Goal: Task Accomplishment & Management: Manage account settings

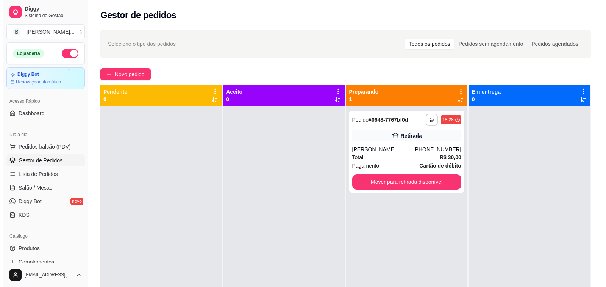
scroll to position [38, 0]
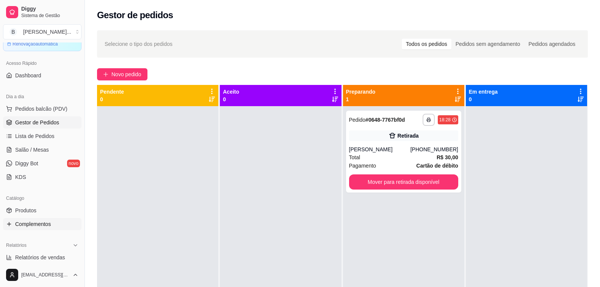
click at [52, 227] on link "Complementos" at bounding box center [42, 224] width 78 height 12
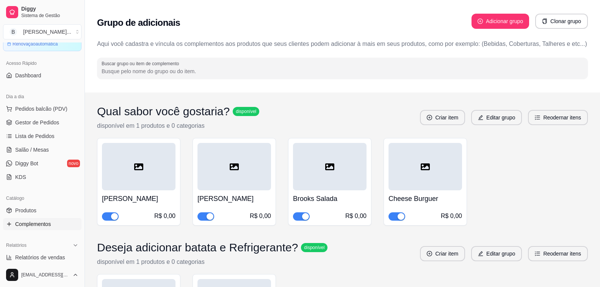
click at [230, 72] on input "Buscar grupo ou item de complemento" at bounding box center [343, 71] width 482 height 8
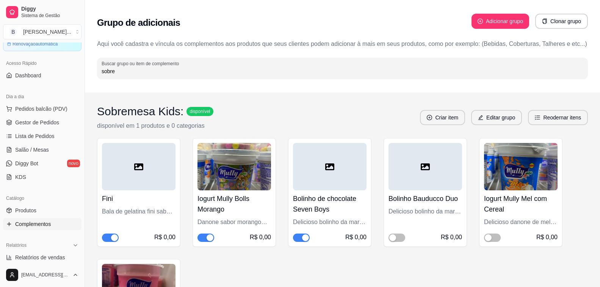
type input "sobre"
click at [222, 205] on h4 "Iogurt Mully Bolls Morango" at bounding box center [234, 203] width 74 height 21
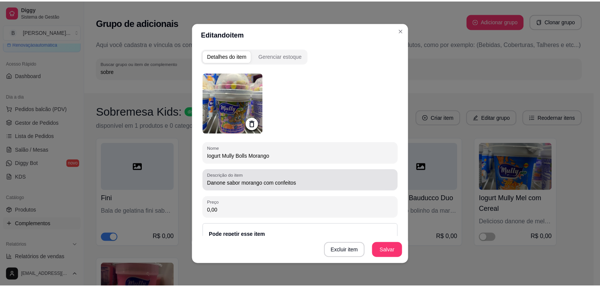
scroll to position [69, 0]
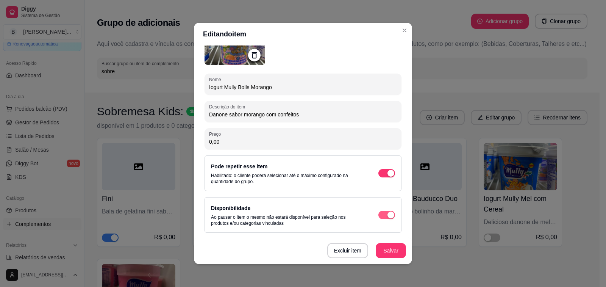
click at [379, 217] on span "button" at bounding box center [387, 215] width 17 height 8
click at [386, 250] on button "Salvar" at bounding box center [391, 250] width 30 height 15
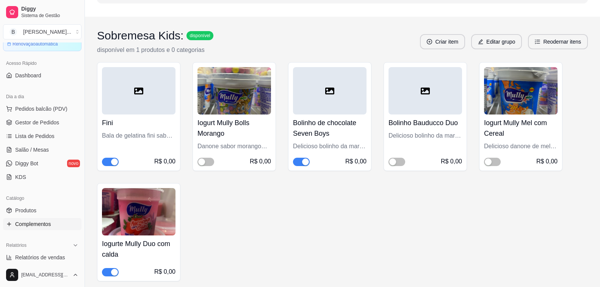
scroll to position [114, 0]
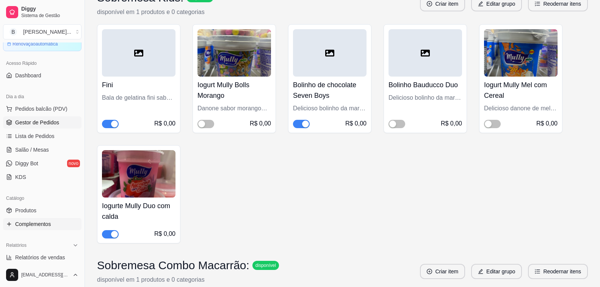
click at [45, 119] on span "Gestor de Pedidos" at bounding box center [37, 123] width 44 height 8
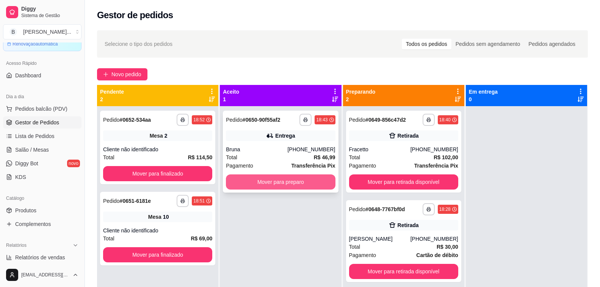
click at [270, 180] on button "Mover para preparo" at bounding box center [280, 181] width 109 height 15
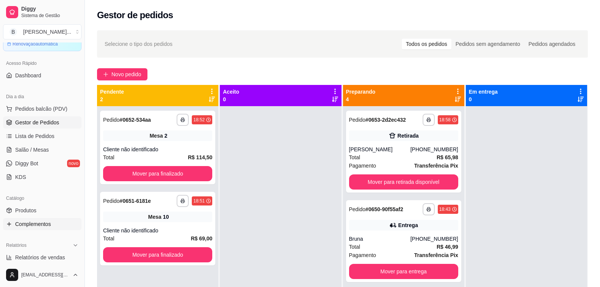
click at [44, 228] on link "Complementos" at bounding box center [42, 224] width 78 height 12
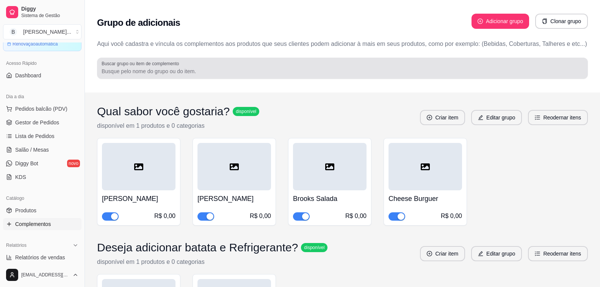
click at [202, 73] on input "Buscar grupo ou item de complemento" at bounding box center [343, 71] width 482 height 8
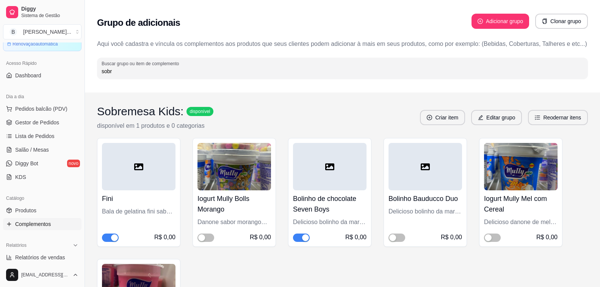
type input "sobr"
click at [240, 205] on h4 "Iogurt Mully Bolls Morango" at bounding box center [234, 203] width 74 height 21
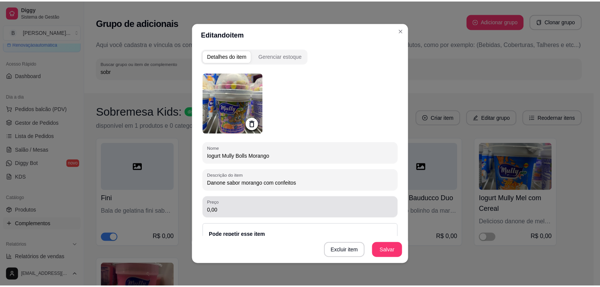
scroll to position [69, 0]
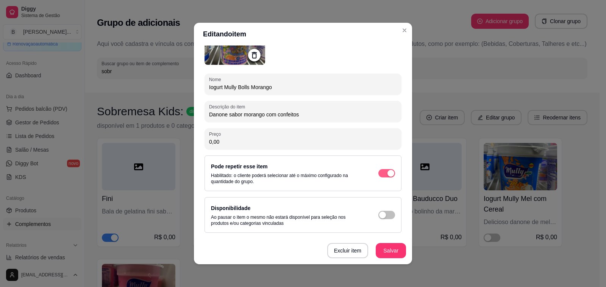
click at [379, 174] on span "button" at bounding box center [387, 173] width 17 height 8
click at [379, 250] on button "Salvar" at bounding box center [391, 250] width 30 height 15
click at [379, 213] on span "button" at bounding box center [387, 215] width 17 height 8
click at [376, 247] on button "Salvar" at bounding box center [391, 250] width 30 height 15
click at [379, 214] on span "button" at bounding box center [387, 215] width 17 height 8
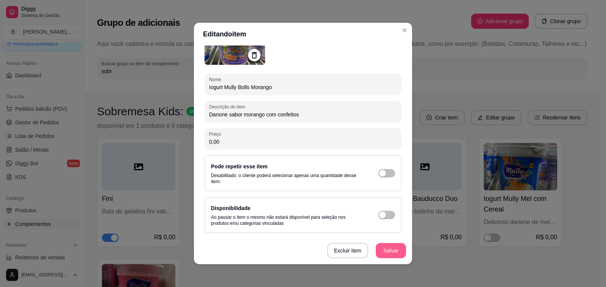
click at [382, 249] on button "Salvar" at bounding box center [391, 250] width 30 height 15
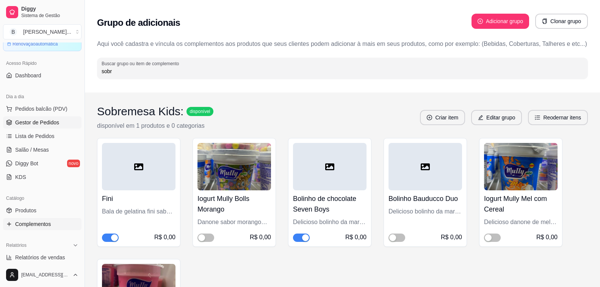
click at [43, 125] on span "Gestor de Pedidos" at bounding box center [37, 123] width 44 height 8
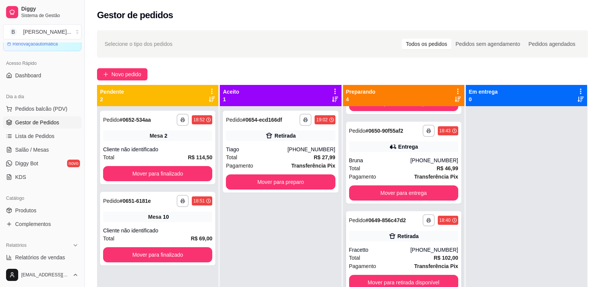
scroll to position [21, 0]
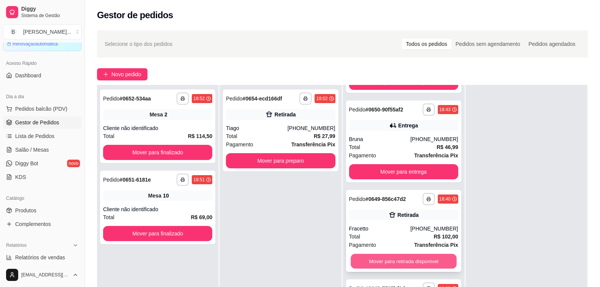
click at [380, 258] on button "Mover para retirada disponível" at bounding box center [404, 261] width 106 height 15
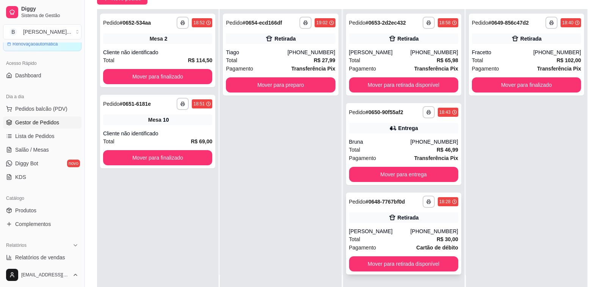
scroll to position [116, 0]
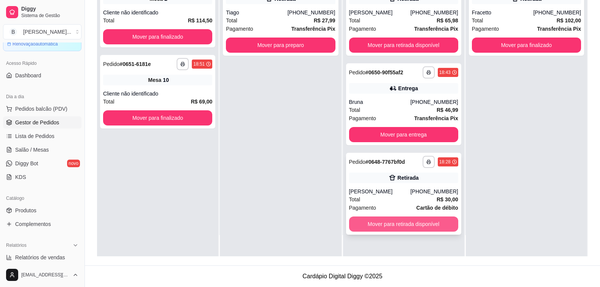
click at [380, 222] on button "Mover para retirada disponível" at bounding box center [403, 223] width 109 height 15
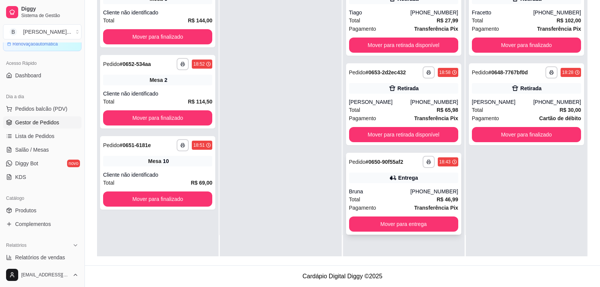
scroll to position [0, 0]
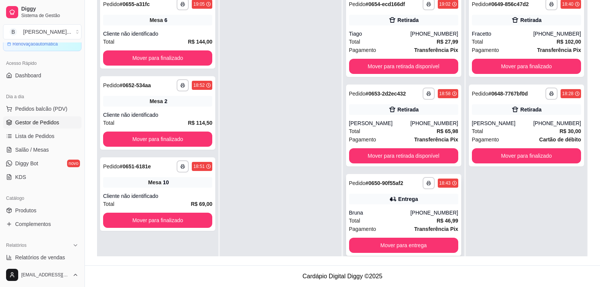
click at [403, 216] on div "Total R$ 46,99" at bounding box center [403, 220] width 109 height 8
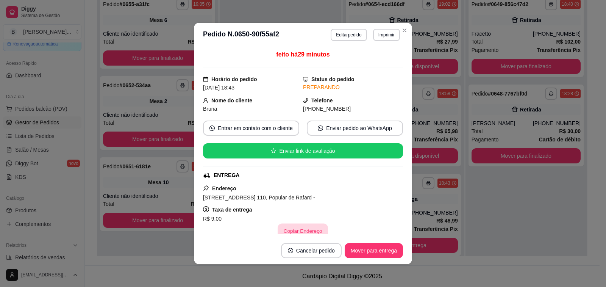
click at [296, 227] on button "Copiar Endereço" at bounding box center [303, 231] width 50 height 15
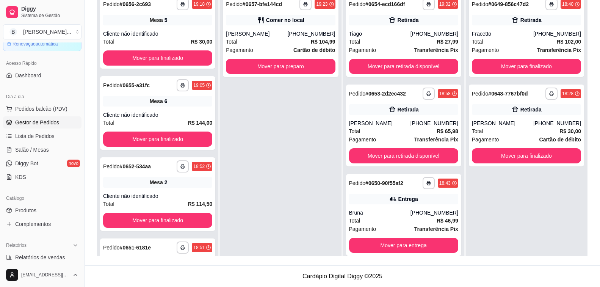
drag, startPoint x: 225, startPoint y: 134, endPoint x: 226, endPoint y: 119, distance: 15.2
click at [225, 134] on div "**********" at bounding box center [280, 134] width 121 height 287
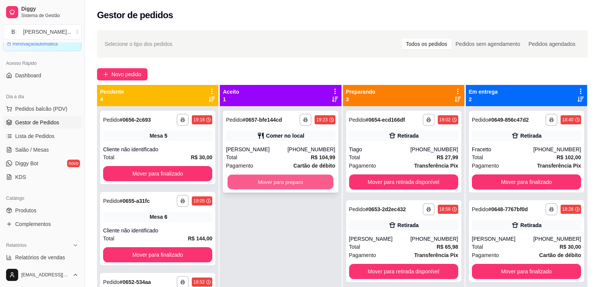
click at [232, 185] on button "Mover para preparo" at bounding box center [281, 182] width 106 height 15
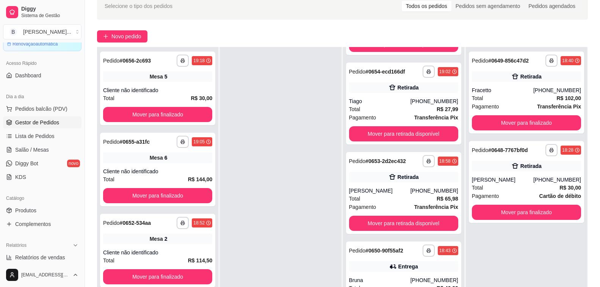
scroll to position [76, 0]
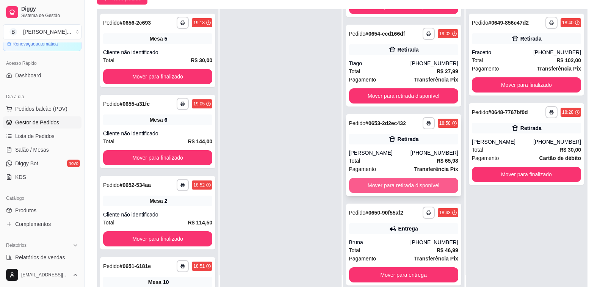
click at [387, 183] on button "Mover para retirada disponível" at bounding box center [403, 185] width 109 height 15
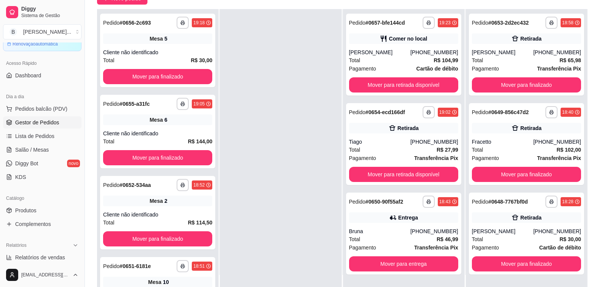
scroll to position [0, 0]
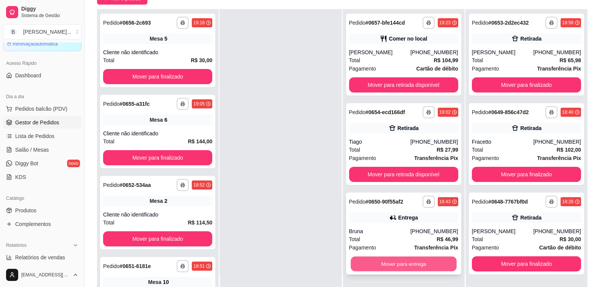
click at [366, 261] on button "Mover para entrega" at bounding box center [404, 264] width 106 height 15
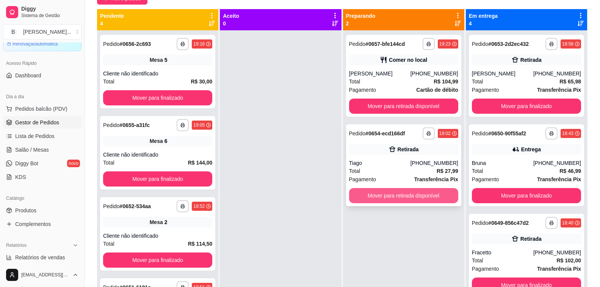
click at [368, 189] on button "Mover para retirada disponível" at bounding box center [403, 195] width 109 height 15
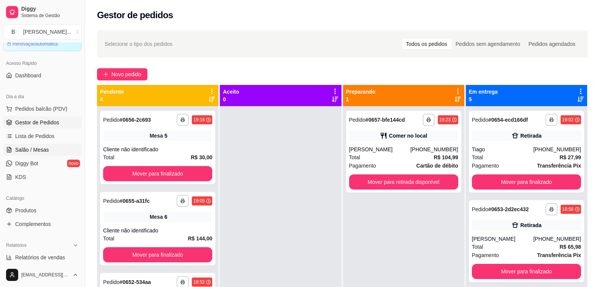
click at [31, 153] on span "Salão / Mesas" at bounding box center [32, 150] width 34 height 8
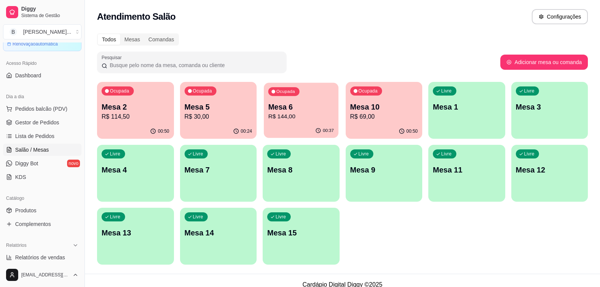
click at [321, 119] on p "R$ 144,00" at bounding box center [301, 116] width 66 height 9
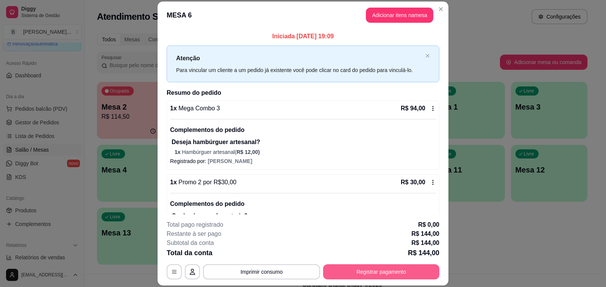
click at [330, 272] on button "Registrar pagamento" at bounding box center [381, 271] width 116 height 15
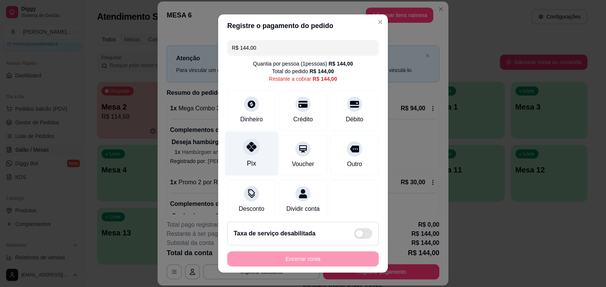
click at [247, 153] on div at bounding box center [251, 146] width 17 height 17
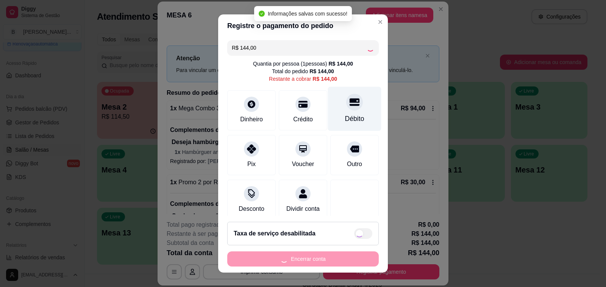
type input "R$ 0,00"
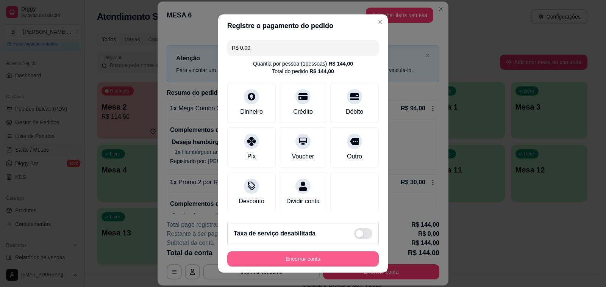
click at [312, 264] on button "Encerrar conta" at bounding box center [303, 258] width 152 height 15
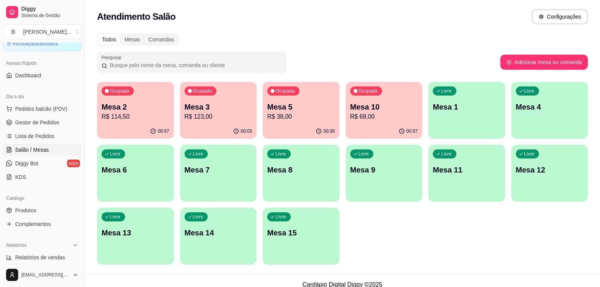
click at [129, 114] on p "R$ 114,50" at bounding box center [136, 116] width 68 height 9
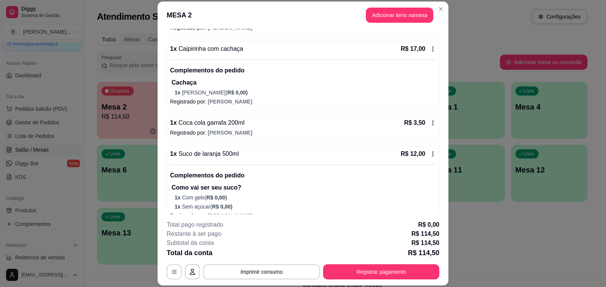
scroll to position [165, 0]
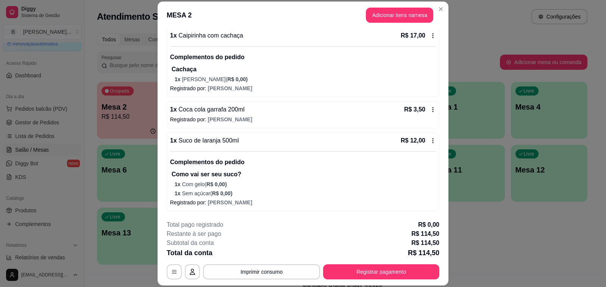
click at [430, 109] on icon at bounding box center [433, 109] width 6 height 6
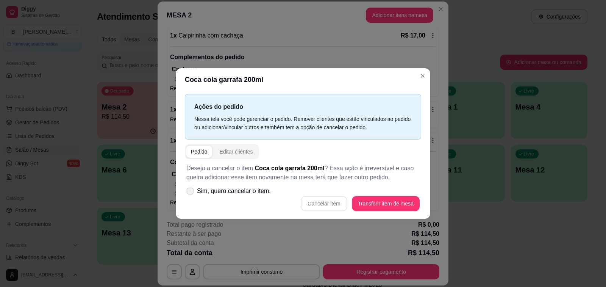
click at [212, 188] on span "Sim, quero cancelar o item." at bounding box center [234, 190] width 74 height 9
click at [191, 192] on input "Sim, quero cancelar o item." at bounding box center [188, 194] width 5 height 5
checkbox input "true"
click at [323, 204] on button "Cancelar item" at bounding box center [324, 203] width 46 height 15
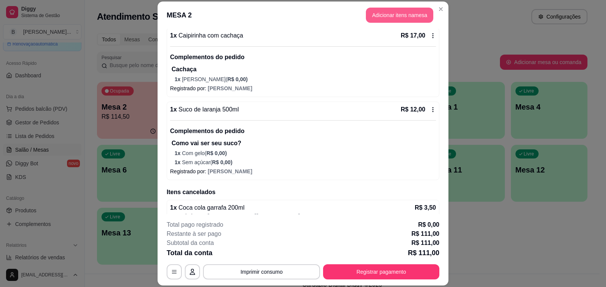
click at [413, 18] on button "Adicionar itens na mesa" at bounding box center [399, 15] width 67 height 15
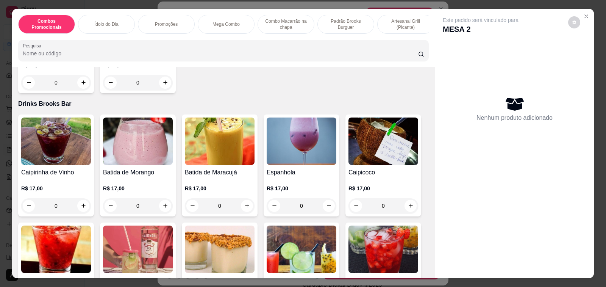
scroll to position [4775, 0]
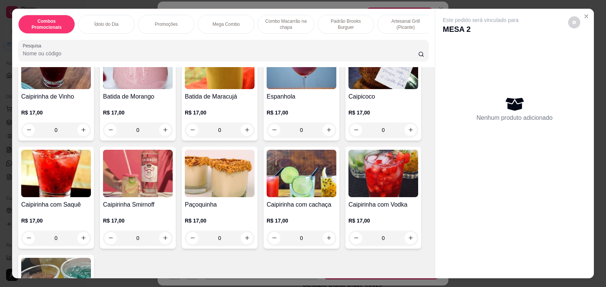
click at [300, 200] on h4 "Caipirinha com cachaça" at bounding box center [302, 204] width 70 height 9
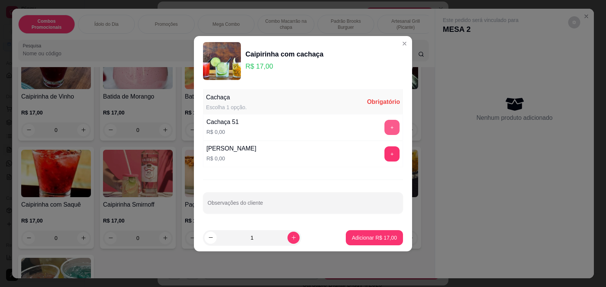
click at [388, 125] on button "+" at bounding box center [392, 127] width 15 height 15
click at [343, 203] on input "Observações do cliente" at bounding box center [303, 206] width 191 height 8
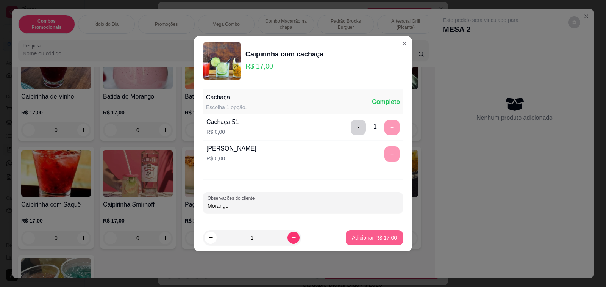
type input "Morango"
click at [382, 228] on footer "1 Adicionar R$ 17,00" at bounding box center [303, 237] width 218 height 27
click at [376, 239] on p "Adicionar R$ 17,00" at bounding box center [375, 237] width 44 height 7
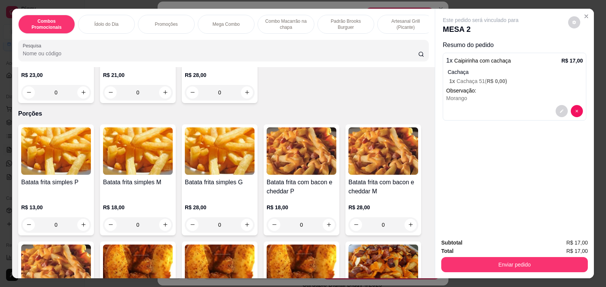
scroll to position [0, 0]
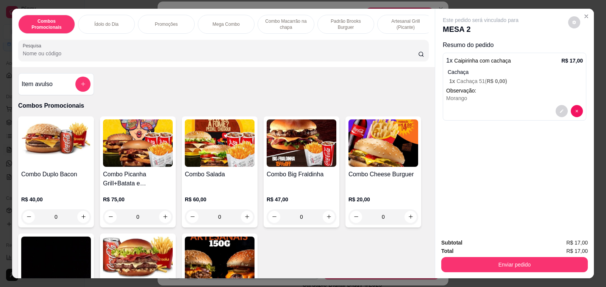
click at [31, 84] on h4 "Item avulso" at bounding box center [37, 84] width 31 height 9
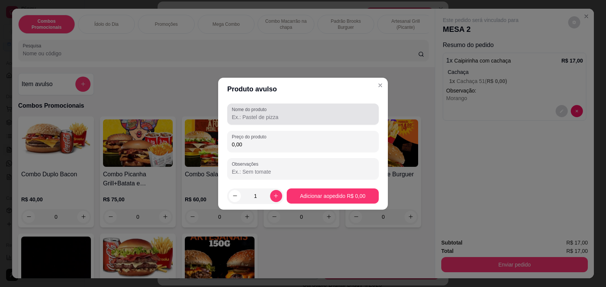
click at [331, 111] on div at bounding box center [303, 113] width 142 height 15
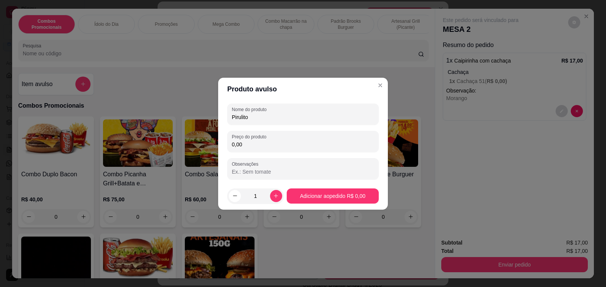
type input "Pirulito"
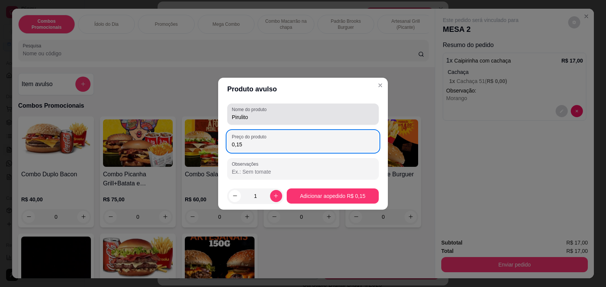
type input "1,50"
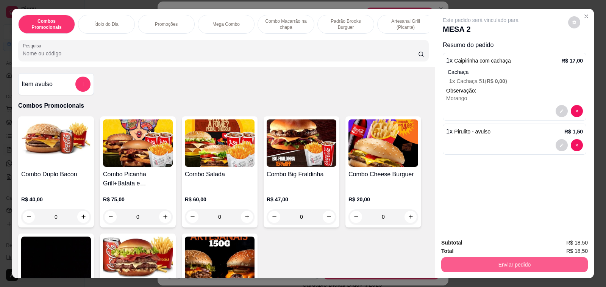
click at [501, 263] on button "Enviar pedido" at bounding box center [514, 264] width 147 height 15
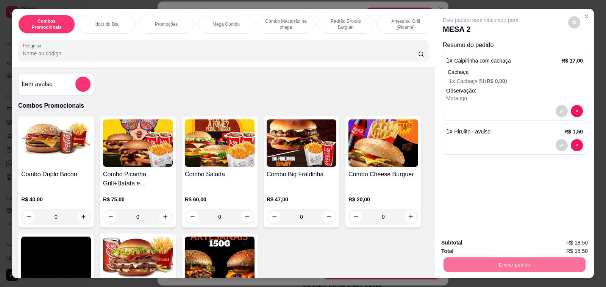
click at [510, 245] on button "Não registrar e enviar pedido" at bounding box center [489, 243] width 77 height 14
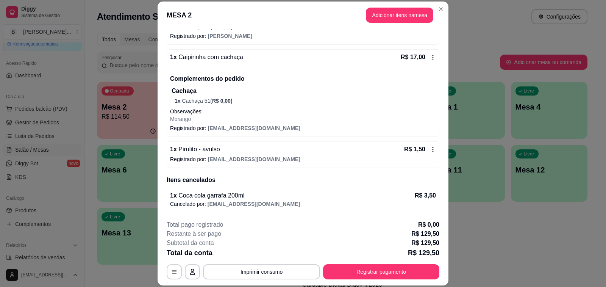
scroll to position [23, 0]
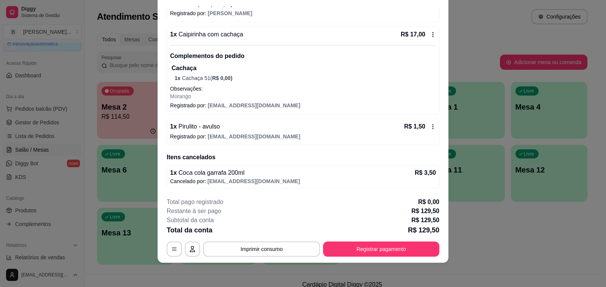
click at [380, 237] on div "**********" at bounding box center [303, 226] width 273 height 59
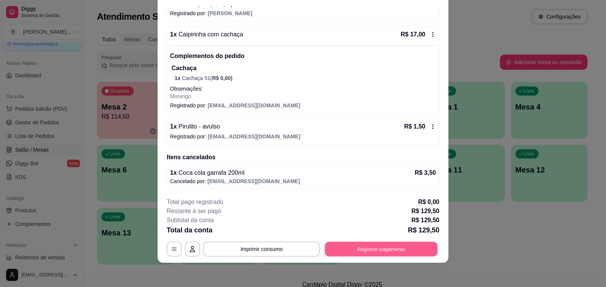
click at [381, 244] on button "Registrar pagamento" at bounding box center [381, 249] width 113 height 15
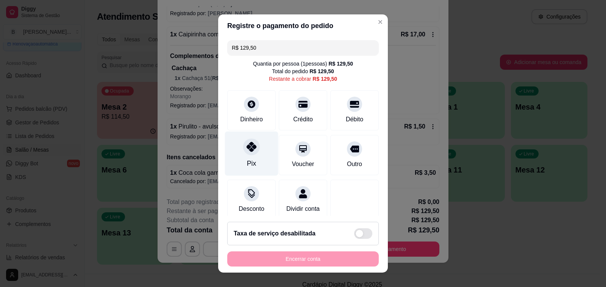
click at [258, 152] on div "Pix" at bounding box center [251, 153] width 53 height 44
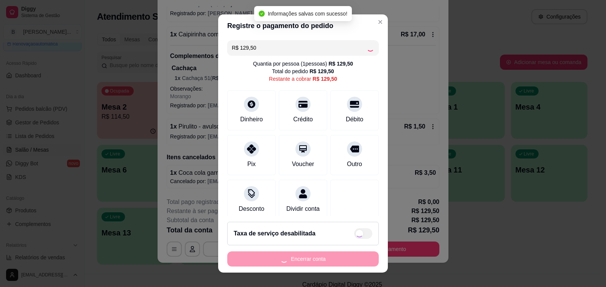
type input "R$ 0,00"
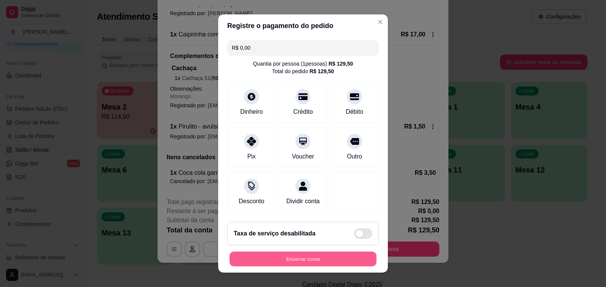
click at [305, 260] on button "Encerrar conta" at bounding box center [303, 259] width 147 height 15
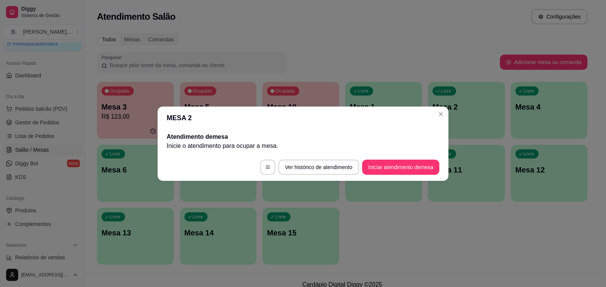
scroll to position [0, 0]
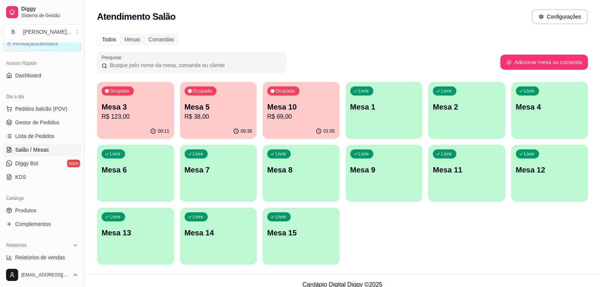
click at [309, 126] on div "01:05" at bounding box center [301, 131] width 77 height 15
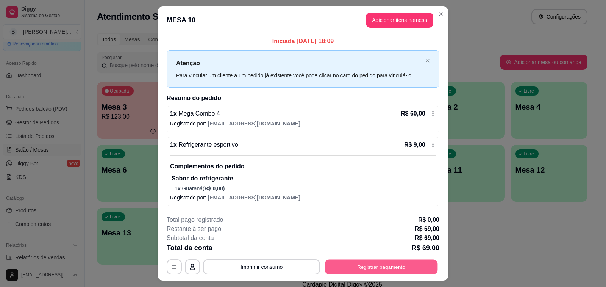
click at [383, 266] on button "Registrar pagamento" at bounding box center [381, 266] width 113 height 15
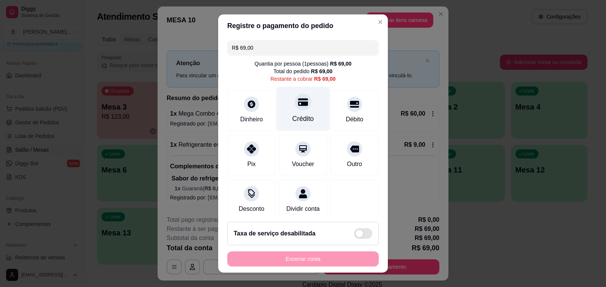
click at [298, 100] on icon at bounding box center [303, 102] width 10 height 10
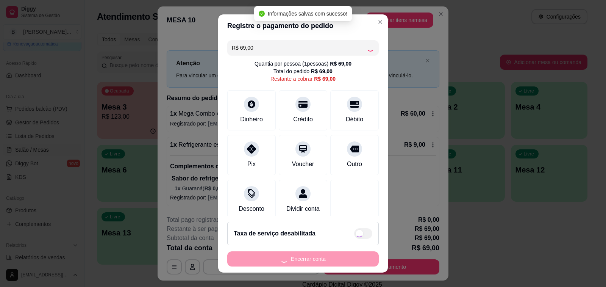
type input "R$ 0,00"
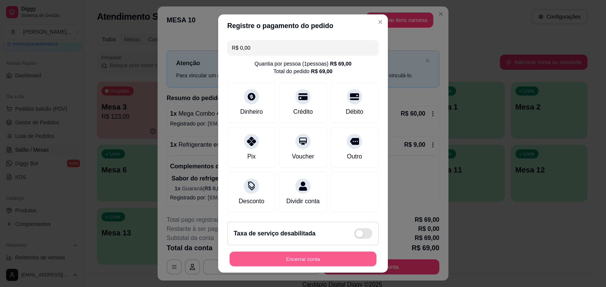
click at [292, 261] on button "Encerrar conta" at bounding box center [303, 259] width 147 height 15
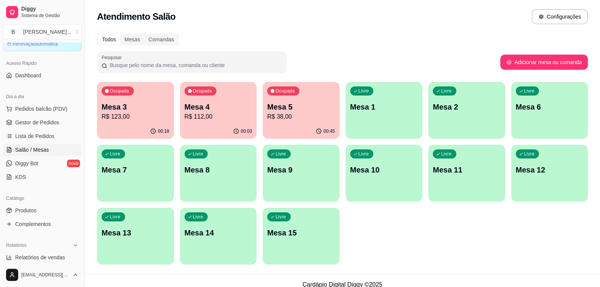
click at [231, 105] on p "Mesa 4" at bounding box center [219, 107] width 68 height 11
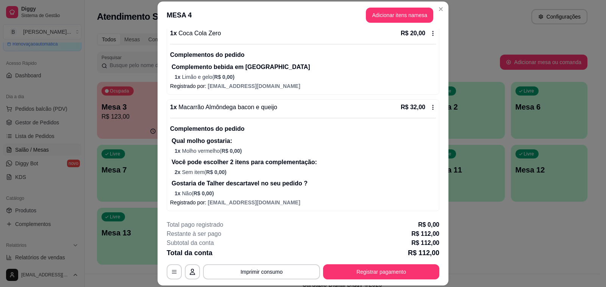
scroll to position [55, 0]
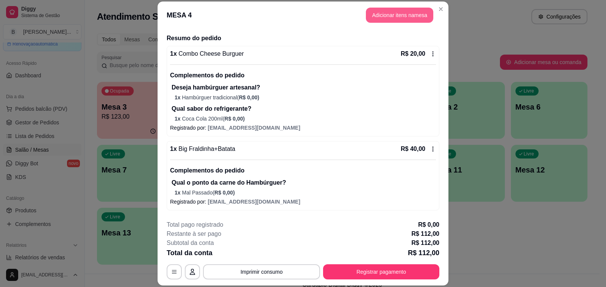
click at [400, 17] on button "Adicionar itens na mesa" at bounding box center [399, 15] width 67 height 15
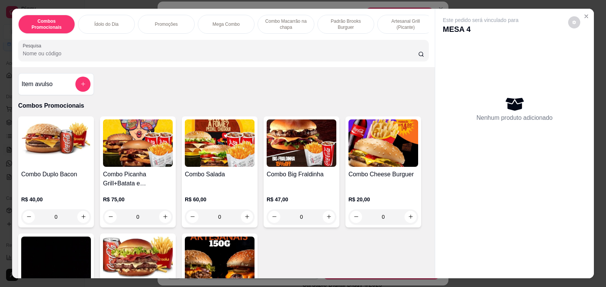
click at [48, 87] on h4 "Item avulso" at bounding box center [37, 84] width 31 height 9
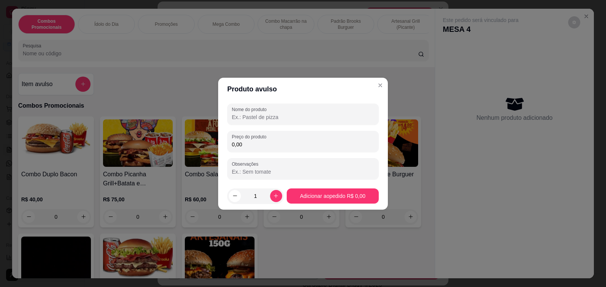
click at [321, 114] on input "Nome do produto" at bounding box center [303, 117] width 142 height 8
type input "fichas"
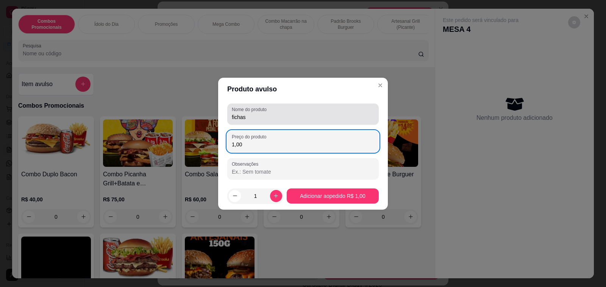
type input "10,00"
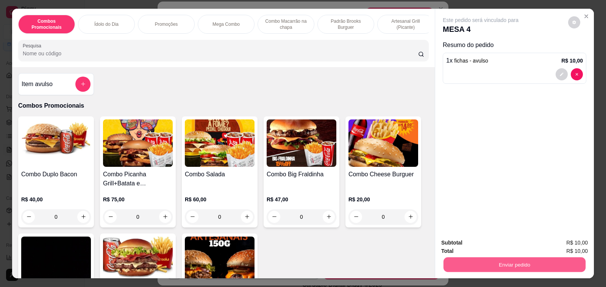
click at [511, 263] on button "Enviar pedido" at bounding box center [515, 264] width 142 height 15
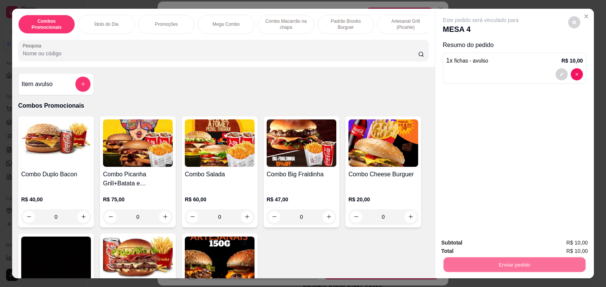
click at [524, 244] on button "Não registrar e enviar pedido" at bounding box center [489, 243] width 77 height 14
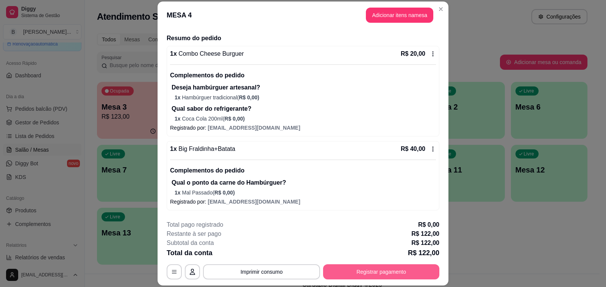
click at [390, 270] on button "Registrar pagamento" at bounding box center [381, 271] width 116 height 15
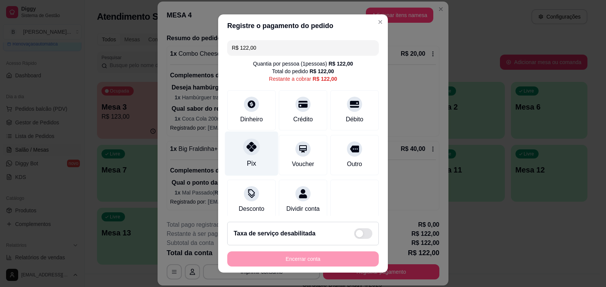
click at [247, 152] on icon at bounding box center [252, 147] width 10 height 10
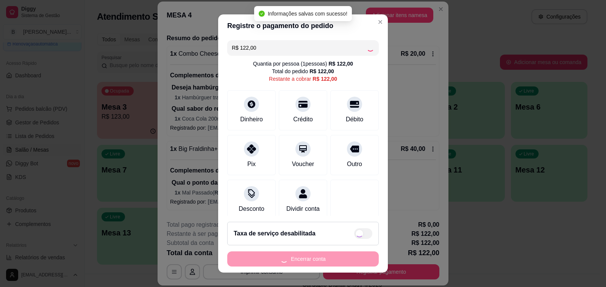
type input "R$ 0,00"
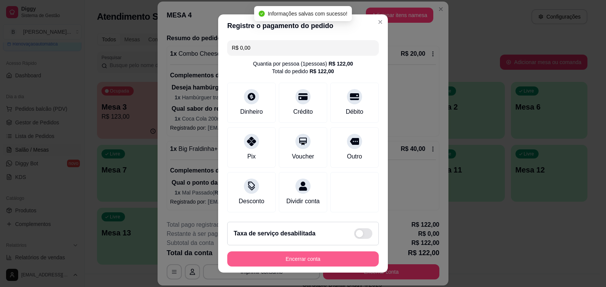
click at [319, 261] on button "Encerrar conta" at bounding box center [303, 258] width 152 height 15
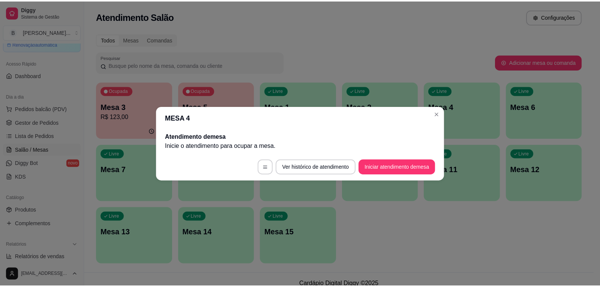
scroll to position [0, 0]
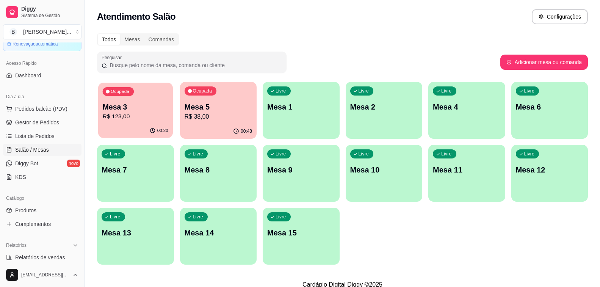
click at [138, 108] on p "Mesa 3" at bounding box center [136, 107] width 66 height 10
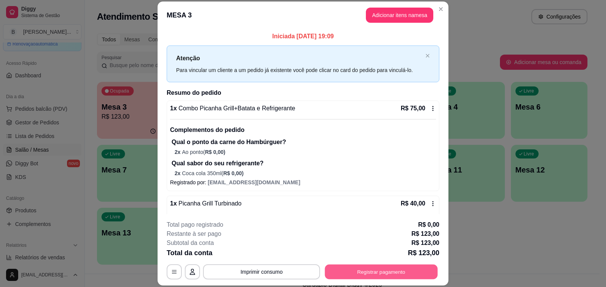
click at [374, 274] on button "Registrar pagamento" at bounding box center [381, 272] width 113 height 15
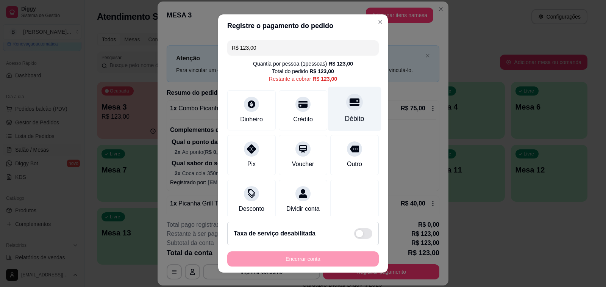
click at [350, 105] on icon at bounding box center [355, 102] width 10 height 8
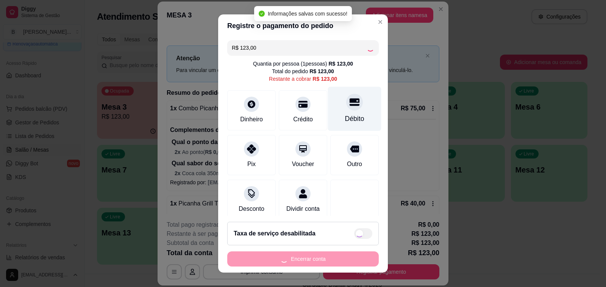
type input "R$ 0,00"
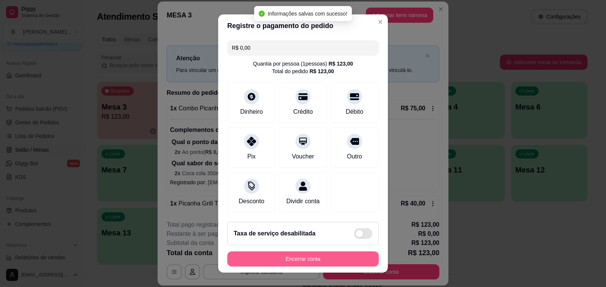
click at [295, 258] on button "Encerrar conta" at bounding box center [303, 258] width 152 height 15
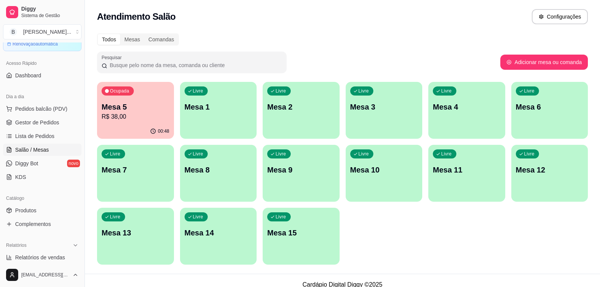
click at [149, 116] on p "R$ 38,00" at bounding box center [136, 116] width 68 height 9
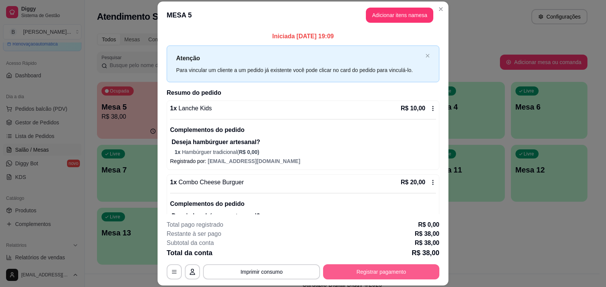
click at [352, 273] on button "Registrar pagamento" at bounding box center [381, 271] width 116 height 15
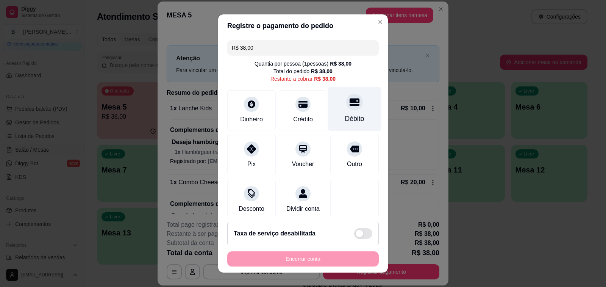
click at [346, 116] on div "Débito" at bounding box center [354, 119] width 19 height 10
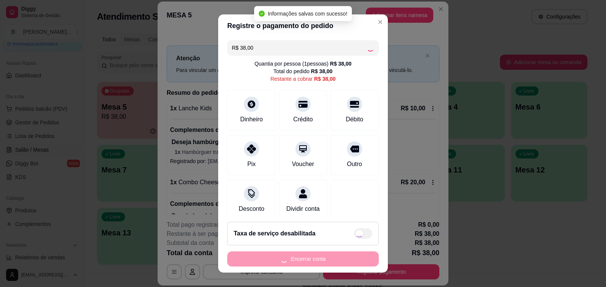
type input "R$ 0,00"
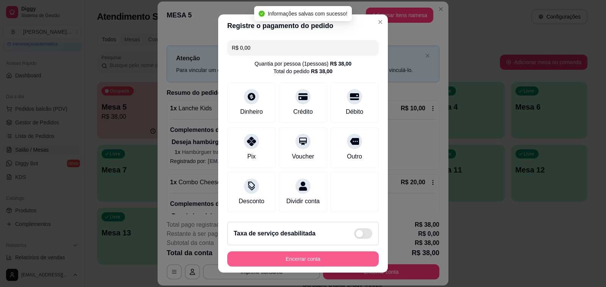
click at [314, 261] on button "Encerrar conta" at bounding box center [303, 258] width 152 height 15
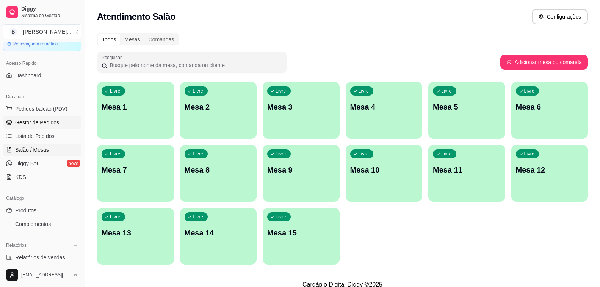
click at [72, 123] on link "Gestor de Pedidos" at bounding box center [42, 122] width 78 height 12
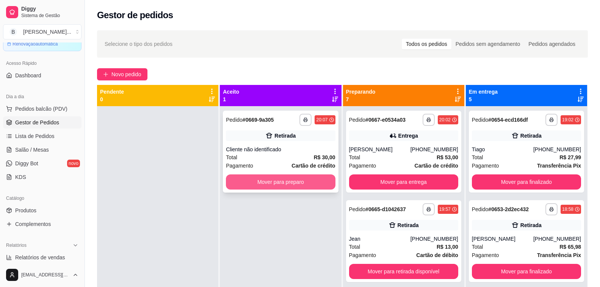
click at [281, 180] on button "Mover para preparo" at bounding box center [280, 181] width 109 height 15
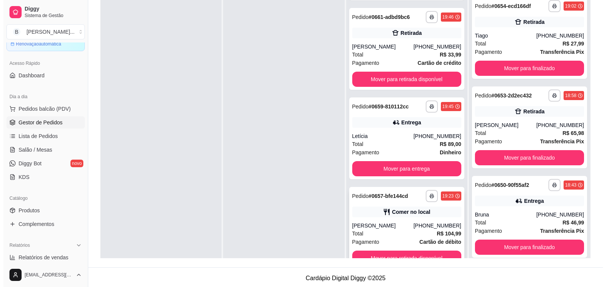
scroll to position [116, 0]
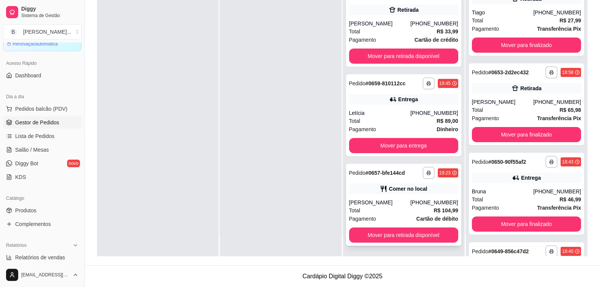
click at [380, 204] on div "[PERSON_NAME]" at bounding box center [379, 203] width 61 height 8
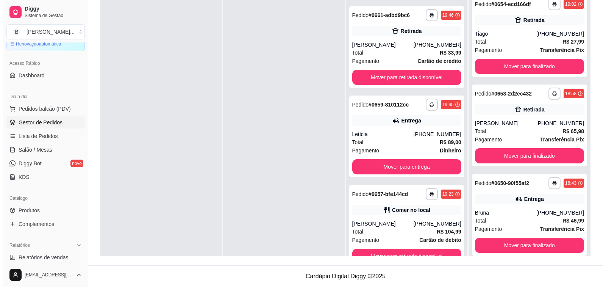
scroll to position [0, 0]
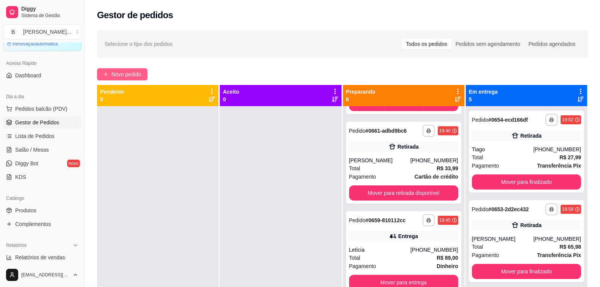
click at [127, 75] on span "Novo pedido" at bounding box center [126, 74] width 30 height 8
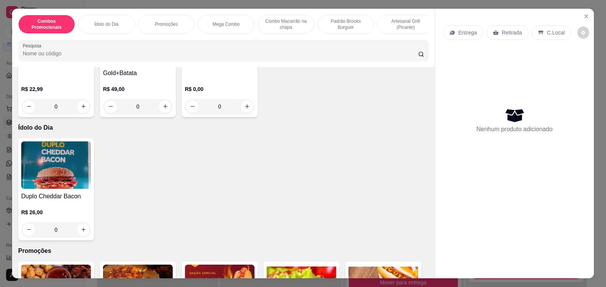
scroll to position [152, 0]
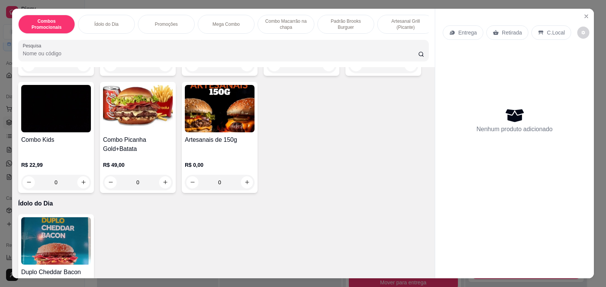
click at [61, 139] on h4 "Combo Kids" at bounding box center [56, 139] width 70 height 9
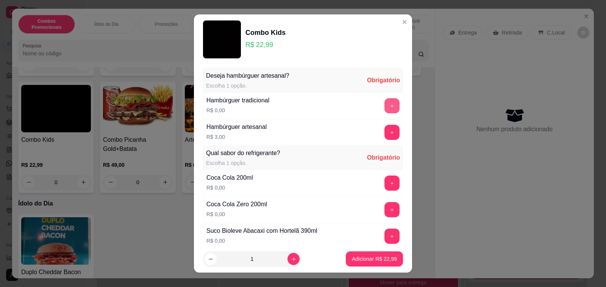
click at [385, 106] on button "+" at bounding box center [392, 105] width 15 height 15
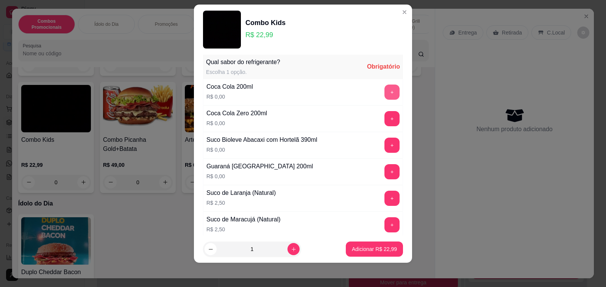
click at [385, 87] on button "+" at bounding box center [392, 92] width 15 height 15
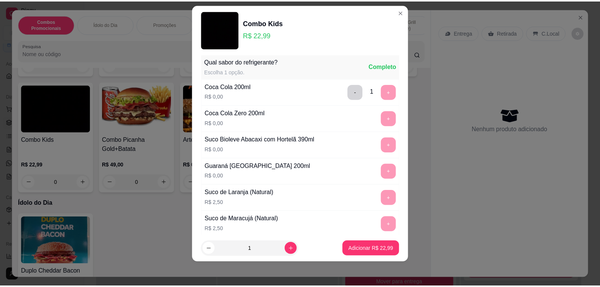
scroll to position [324, 0]
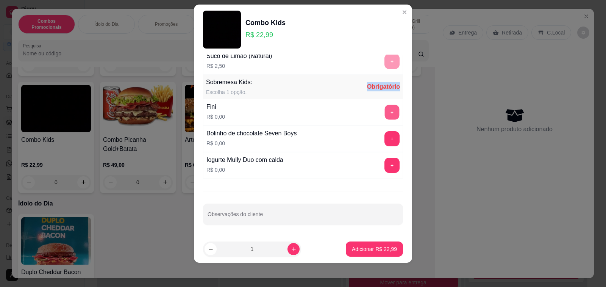
click at [385, 117] on button "+" at bounding box center [392, 112] width 15 height 15
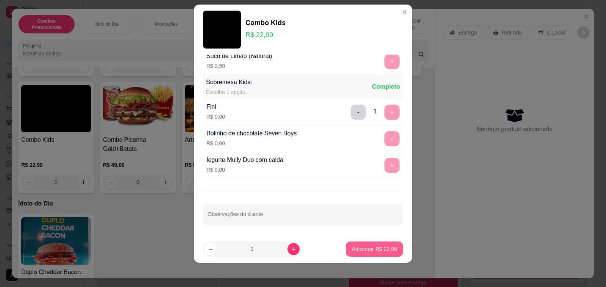
click at [365, 247] on p "Adicionar R$ 22,99" at bounding box center [374, 249] width 45 height 8
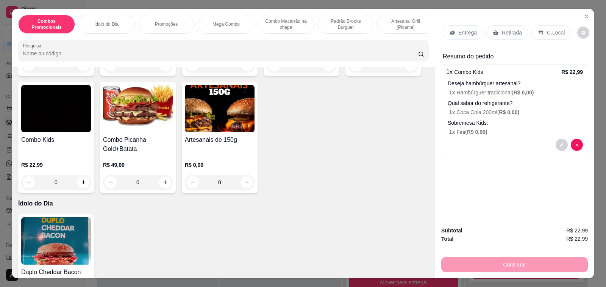
click at [502, 29] on p "Retirada" at bounding box center [512, 33] width 20 height 8
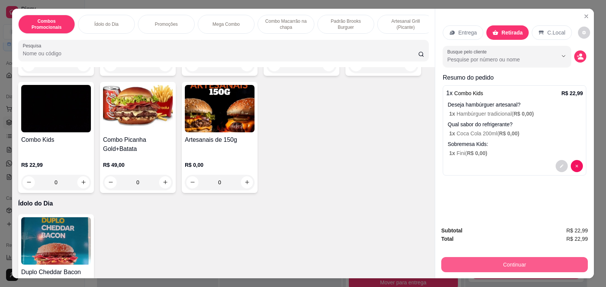
click at [508, 260] on button "Continuar" at bounding box center [514, 264] width 147 height 15
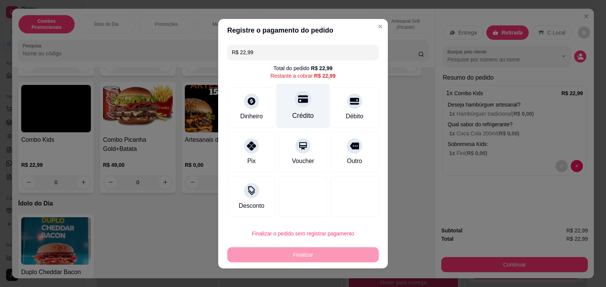
click at [297, 106] on div at bounding box center [303, 99] width 17 height 17
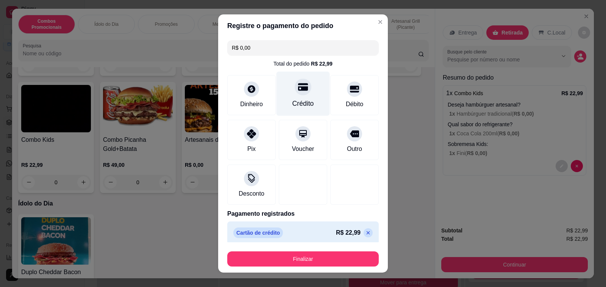
type input "R$ 0,00"
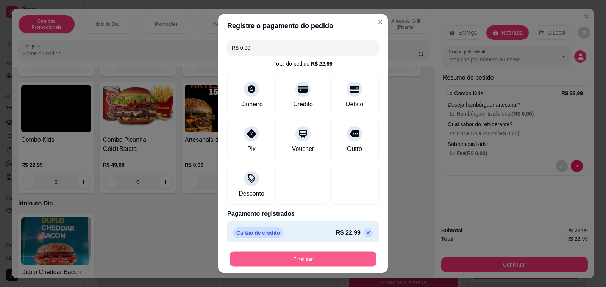
click at [330, 256] on button "Finalizar" at bounding box center [303, 259] width 147 height 15
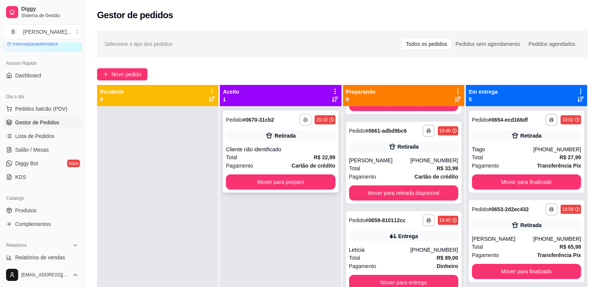
click at [306, 121] on button "button" at bounding box center [305, 120] width 12 height 12
click at [289, 144] on button "Impressora" at bounding box center [283, 146] width 53 height 12
click at [282, 180] on button "Mover para preparo" at bounding box center [280, 181] width 109 height 15
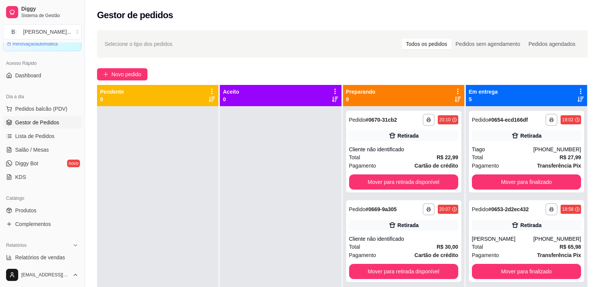
click at [319, 81] on div "**********" at bounding box center [342, 203] width 515 height 355
click at [259, 49] on div "Selecione o tipo dos pedidos Todos os pedidos Pedidos sem agendamento Pedidos a…" at bounding box center [342, 43] width 491 height 27
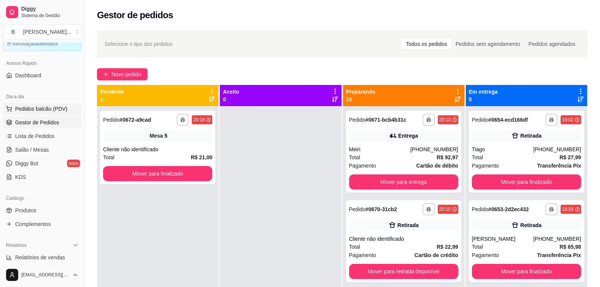
click at [56, 103] on button "Pedidos balcão (PDV)" at bounding box center [42, 109] width 78 height 12
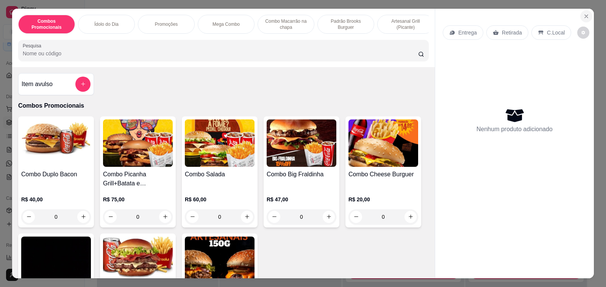
click at [584, 13] on icon "Close" at bounding box center [587, 16] width 6 height 6
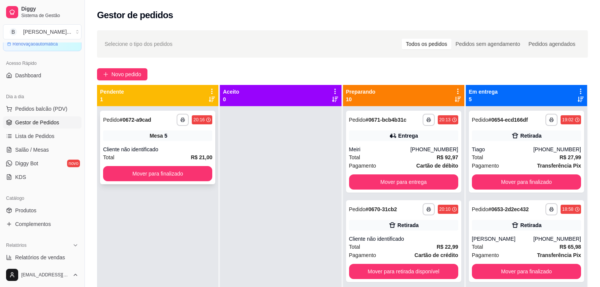
click at [173, 142] on div "**********" at bounding box center [157, 148] width 115 height 74
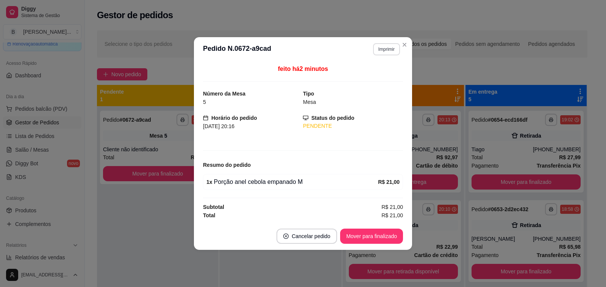
click at [391, 52] on button "Imprimir" at bounding box center [386, 49] width 27 height 12
click at [373, 72] on button "Impressora" at bounding box center [374, 76] width 55 height 12
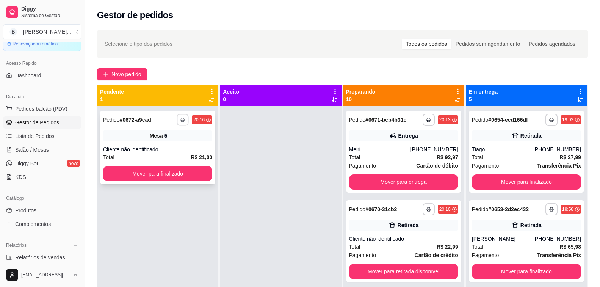
click at [180, 117] on button "button" at bounding box center [183, 120] width 12 height 12
click at [176, 143] on button "Impressora" at bounding box center [162, 146] width 53 height 12
click at [403, 225] on div "Retirada" at bounding box center [408, 225] width 21 height 8
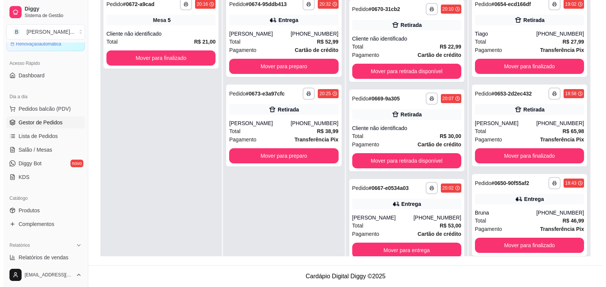
scroll to position [160, 0]
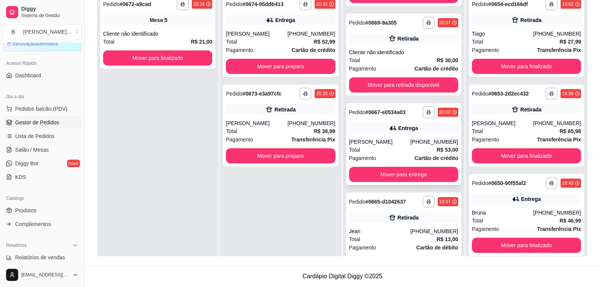
click at [396, 136] on div "**********" at bounding box center [403, 144] width 115 height 82
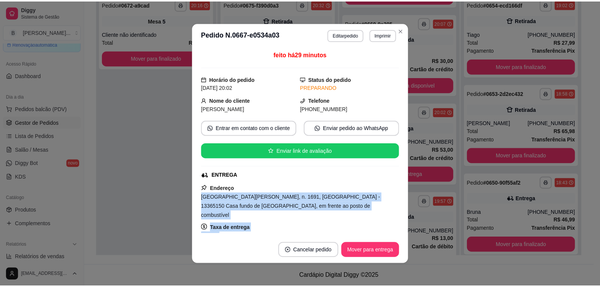
scroll to position [6, 0]
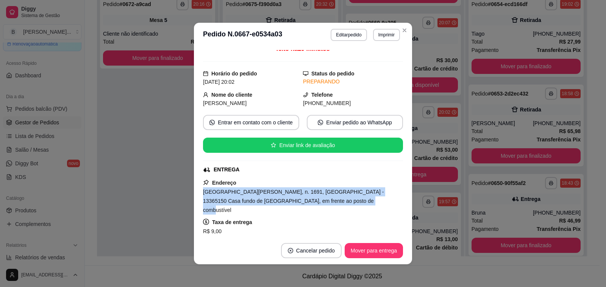
drag, startPoint x: 200, startPoint y: 200, endPoint x: 346, endPoint y: 202, distance: 145.1
click at [346, 202] on div "[GEOGRAPHIC_DATA][PERSON_NAME], n. 1691, [GEOGRAPHIC_DATA] - 13365150 Casa fund…" at bounding box center [303, 200] width 200 height 27
copy span "[GEOGRAPHIC_DATA][PERSON_NAME], n. 1691, [GEOGRAPHIC_DATA] - 13365150 Casa fund…"
click at [311, 174] on div "ENTREGA" at bounding box center [302, 170] width 199 height 8
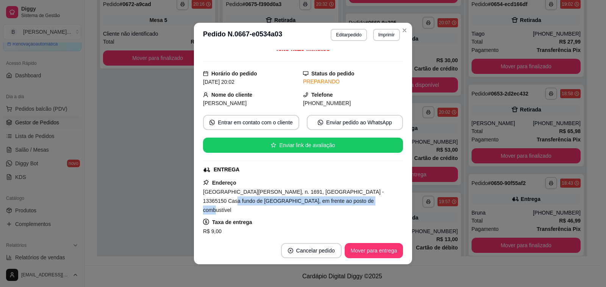
drag, startPoint x: 377, startPoint y: 191, endPoint x: 383, endPoint y: 203, distance: 13.1
click at [383, 203] on div "[GEOGRAPHIC_DATA][PERSON_NAME], n. 1691, [GEOGRAPHIC_DATA] - 13365150 Casa fund…" at bounding box center [303, 200] width 200 height 27
copy span "Casa fundo de chácara, em frente ao posto de combustível"
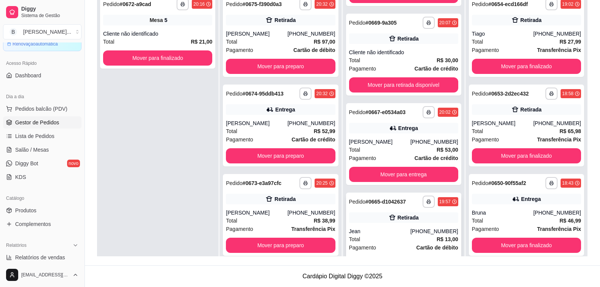
scroll to position [236, 0]
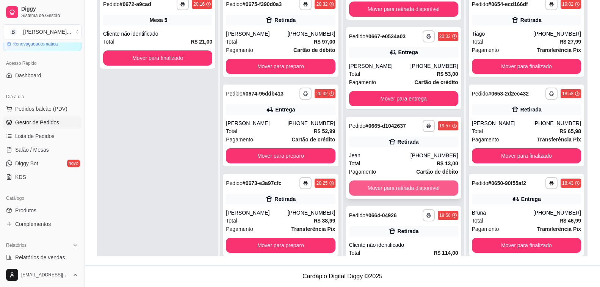
click at [394, 189] on button "Mover para retirada disponível" at bounding box center [403, 187] width 109 height 15
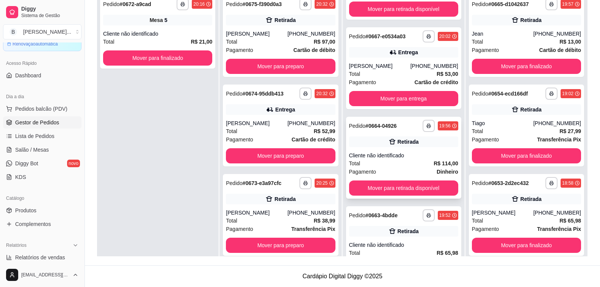
scroll to position [312, 0]
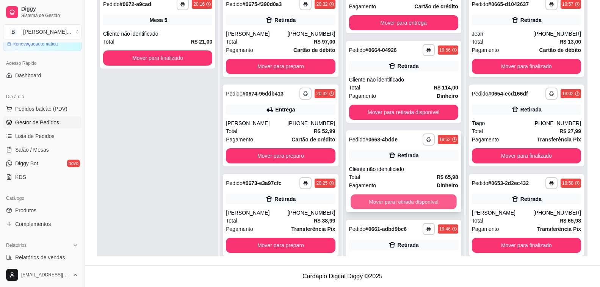
click at [386, 202] on button "Mover para retirada disponível" at bounding box center [404, 201] width 106 height 15
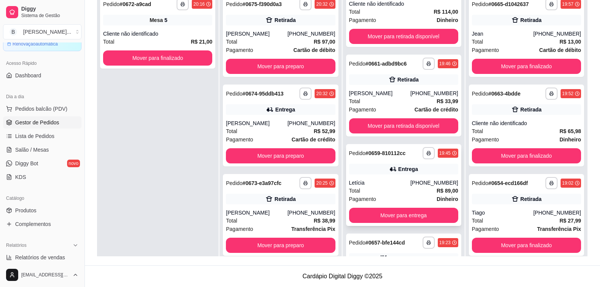
scroll to position [426, 0]
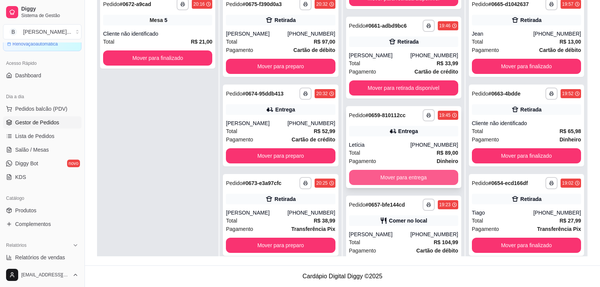
click at [386, 177] on button "Mover para entrega" at bounding box center [403, 177] width 109 height 15
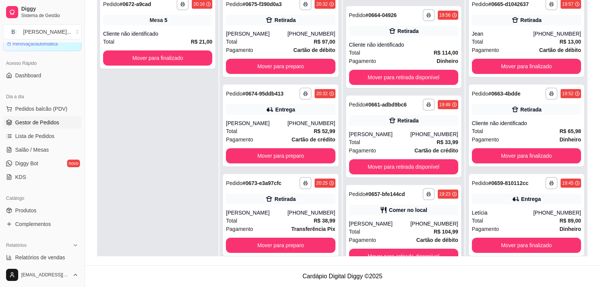
scroll to position [21, 0]
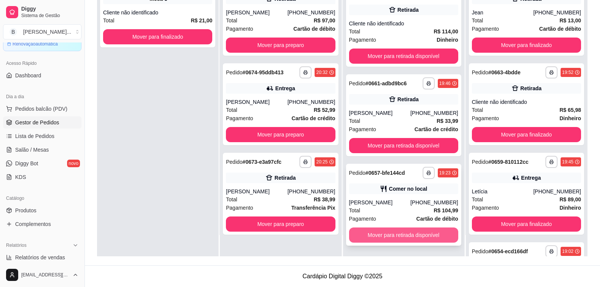
click at [385, 237] on button "Mover para retirada disponível" at bounding box center [403, 234] width 109 height 15
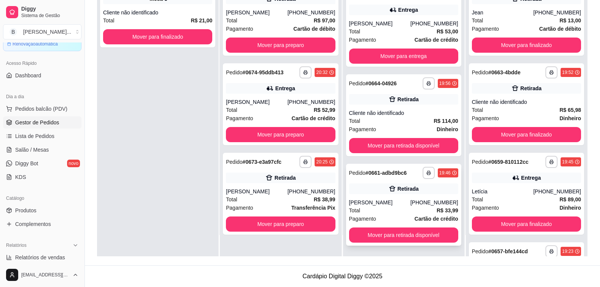
scroll to position [257, 0]
click at [419, 236] on button "Mover para retirada disponível" at bounding box center [404, 235] width 106 height 15
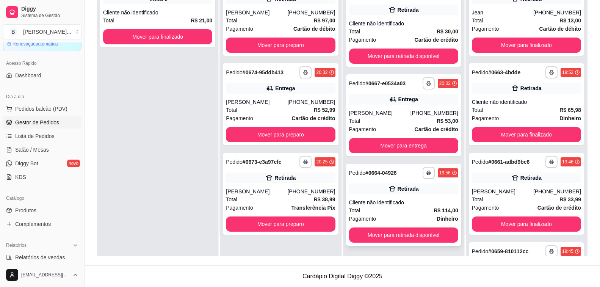
scroll to position [168, 0]
click at [380, 236] on button "Mover para retirada disponível" at bounding box center [404, 235] width 106 height 15
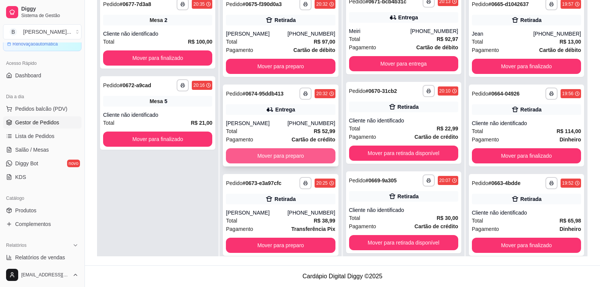
scroll to position [78, 0]
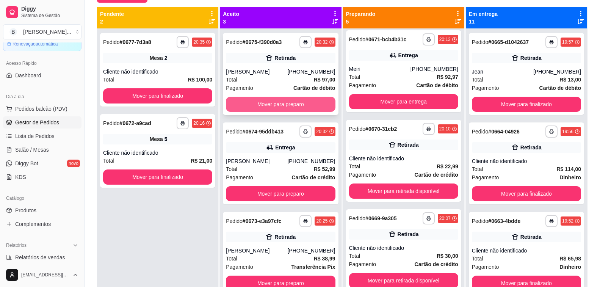
click at [285, 101] on button "Mover para preparo" at bounding box center [280, 104] width 109 height 15
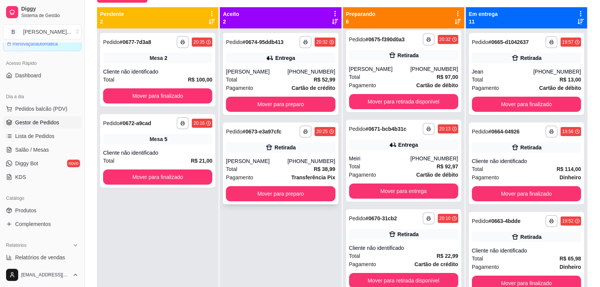
scroll to position [182, 0]
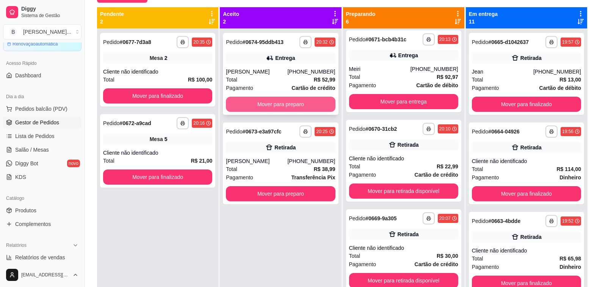
click at [280, 106] on button "Mover para preparo" at bounding box center [280, 104] width 109 height 15
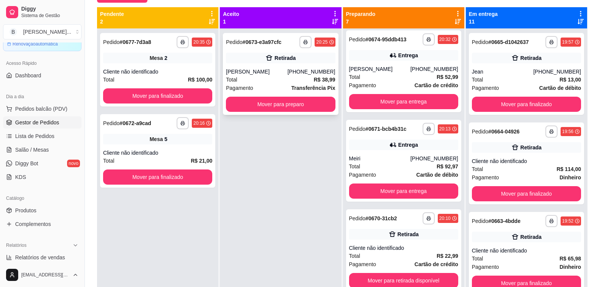
scroll to position [271, 0]
click at [261, 69] on div "[PERSON_NAME]" at bounding box center [256, 72] width 61 height 8
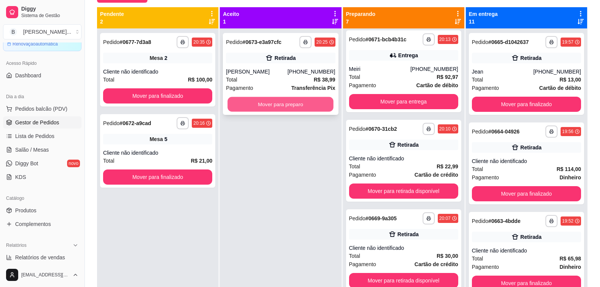
click at [276, 106] on button "Mover para preparo" at bounding box center [281, 104] width 106 height 15
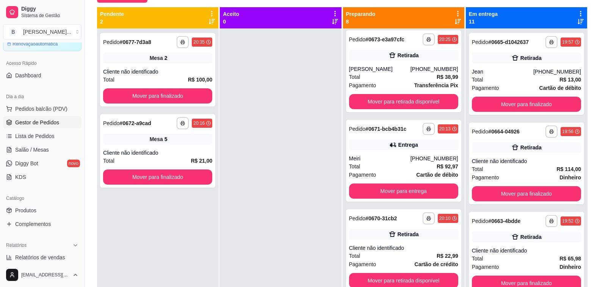
scroll to position [360, 0]
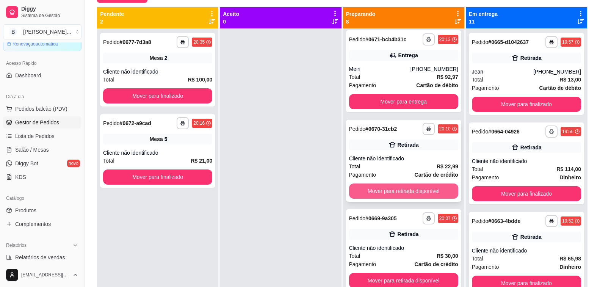
click at [396, 192] on button "Mover para retirada disponível" at bounding box center [403, 190] width 109 height 15
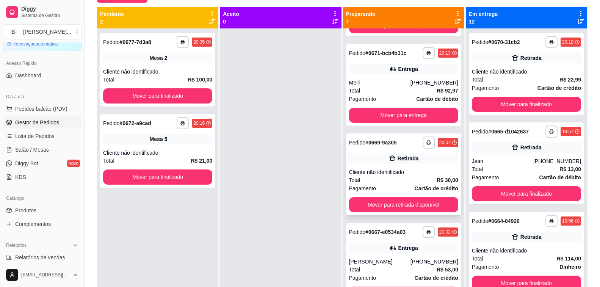
scroll to position [21, 0]
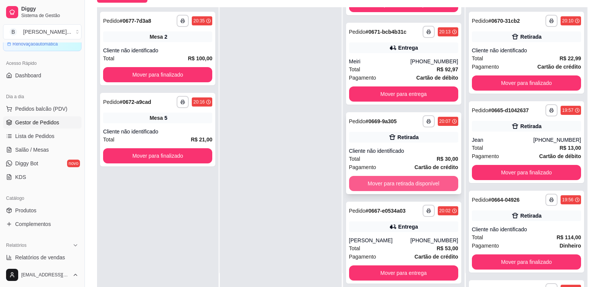
click at [412, 187] on button "Mover para retirada disponível" at bounding box center [403, 183] width 109 height 15
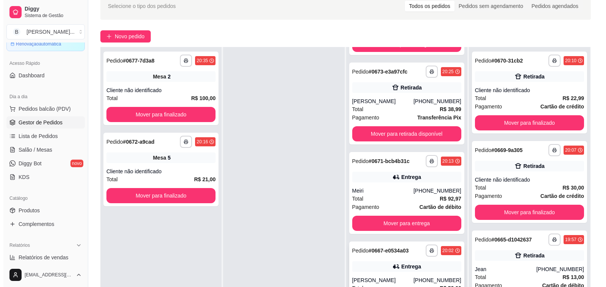
scroll to position [116, 0]
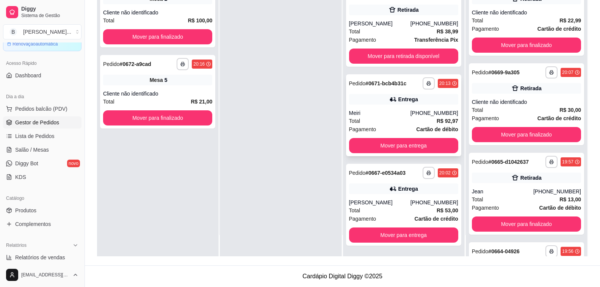
click at [380, 107] on div "**********" at bounding box center [403, 115] width 115 height 82
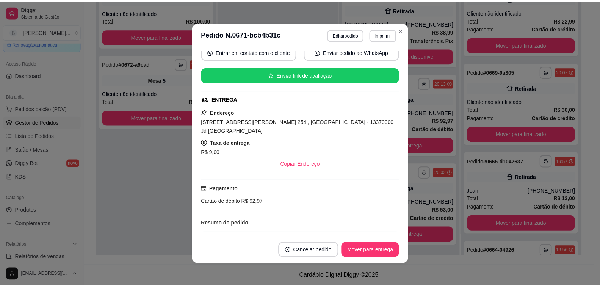
scroll to position [0, 0]
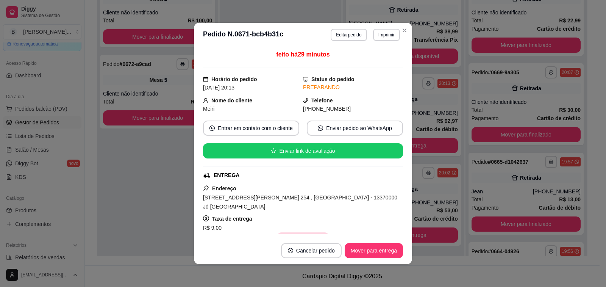
click at [296, 232] on button "Copiar Endereço" at bounding box center [303, 239] width 52 height 15
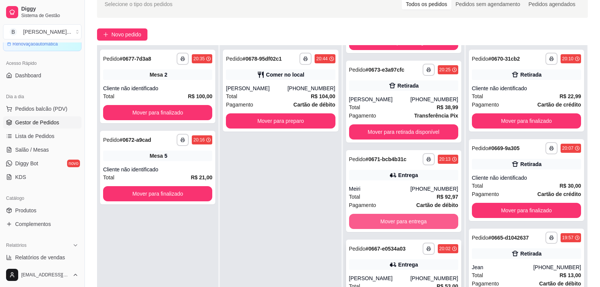
scroll to position [116, 0]
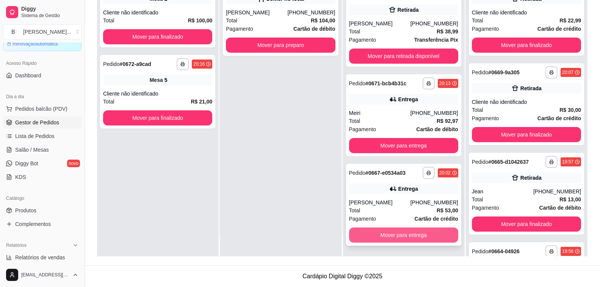
click at [387, 238] on button "Mover para entrega" at bounding box center [403, 234] width 109 height 15
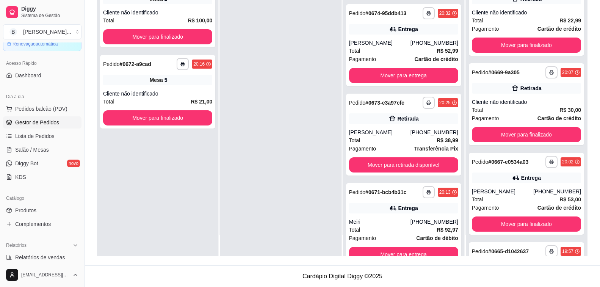
scroll to position [436, 0]
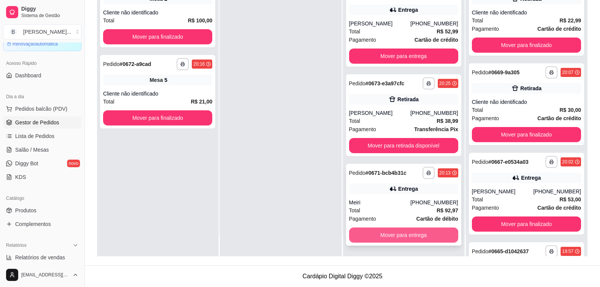
click at [384, 239] on button "Mover para entrega" at bounding box center [403, 234] width 109 height 15
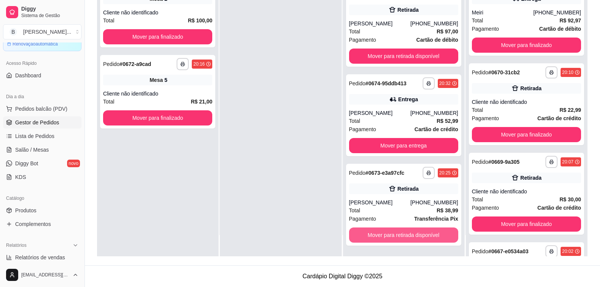
scroll to position [347, 0]
click at [401, 236] on button "Mover para retirada disponível" at bounding box center [403, 234] width 109 height 15
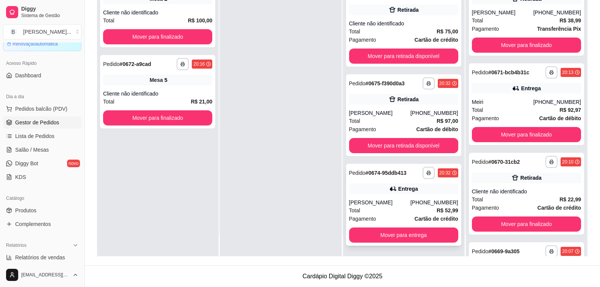
scroll to position [257, 0]
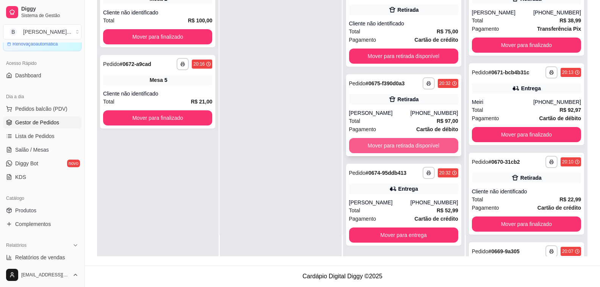
click at [390, 148] on button "Mover para retirada disponível" at bounding box center [403, 145] width 109 height 15
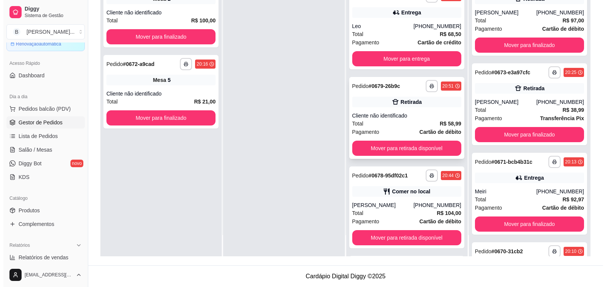
scroll to position [114, 0]
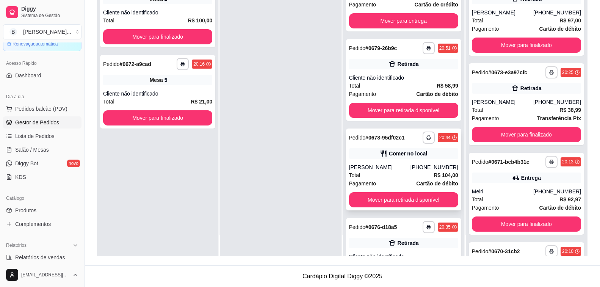
click at [381, 164] on div "[PERSON_NAME]" at bounding box center [379, 167] width 61 height 8
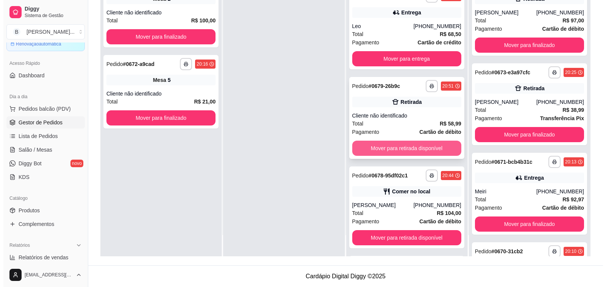
scroll to position [0, 0]
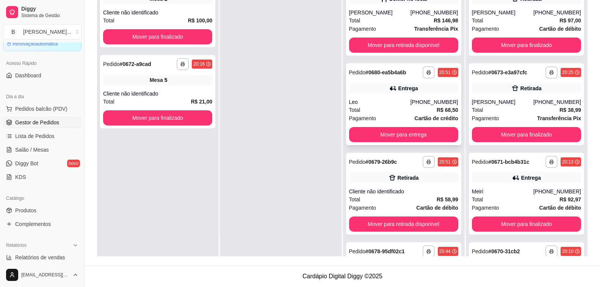
click at [390, 109] on div "Total R$ 68,50" at bounding box center [403, 110] width 109 height 8
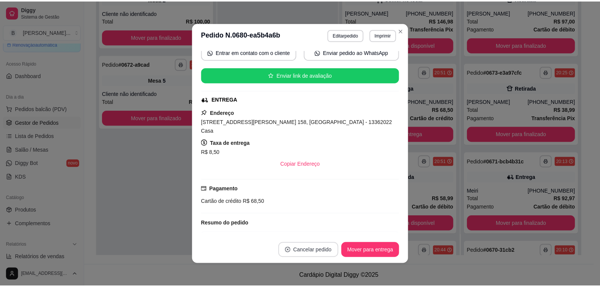
scroll to position [2, 0]
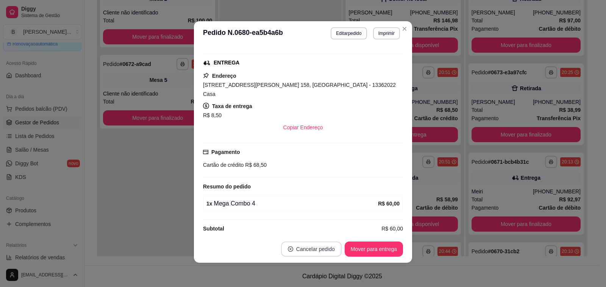
click at [314, 244] on button "Cancelar pedido" at bounding box center [311, 248] width 61 height 15
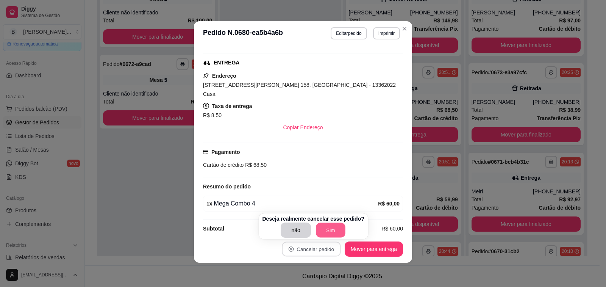
click at [333, 231] on button "Sim" at bounding box center [331, 230] width 30 height 15
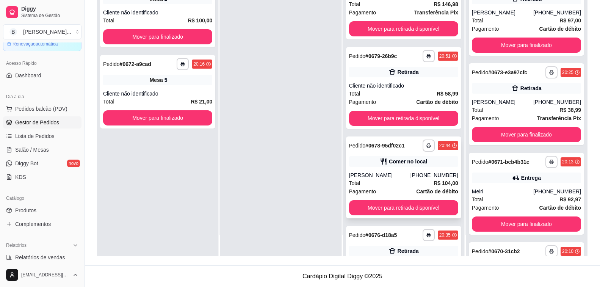
scroll to position [0, 0]
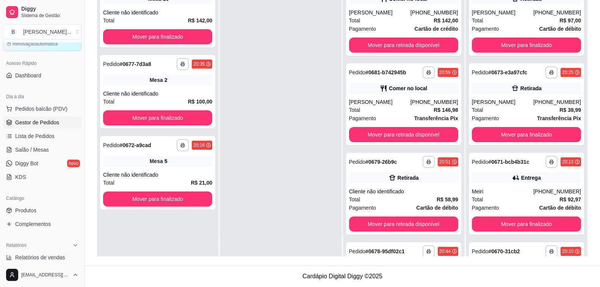
click at [121, 284] on footer "Cardápio Digital Diggy © 2025" at bounding box center [342, 276] width 515 height 22
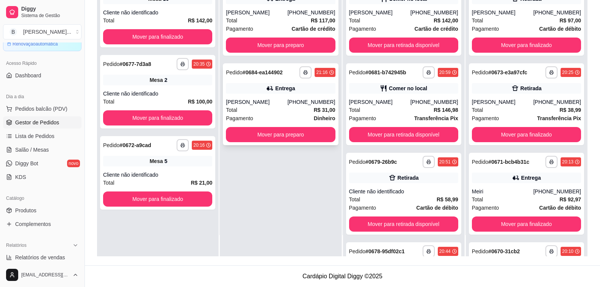
drag, startPoint x: 227, startPoint y: 177, endPoint x: 248, endPoint y: 135, distance: 46.4
click at [227, 177] on div "**********" at bounding box center [280, 112] width 121 height 287
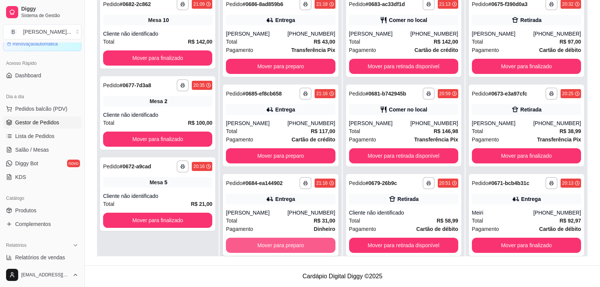
click at [287, 247] on button "Mover para preparo" at bounding box center [280, 245] width 109 height 15
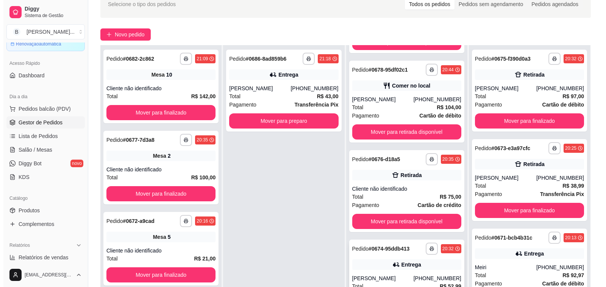
scroll to position [116, 0]
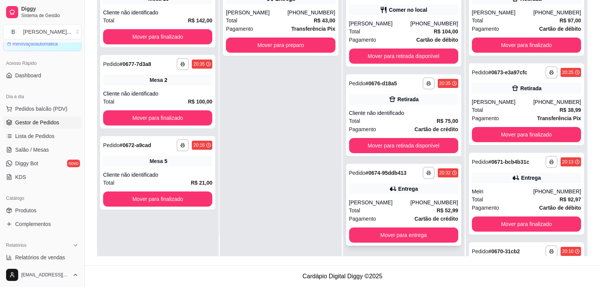
click at [392, 194] on div "**********" at bounding box center [403, 205] width 115 height 82
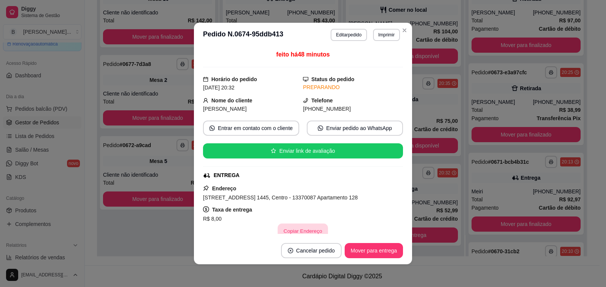
click at [292, 230] on button "Copiar Endereço" at bounding box center [303, 231] width 50 height 15
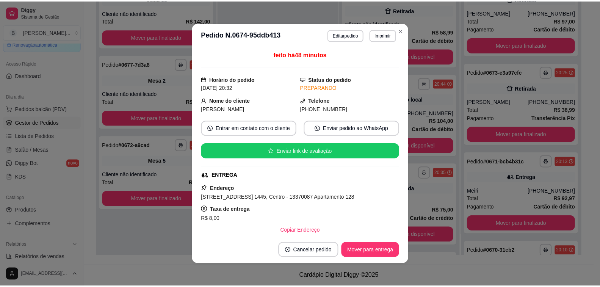
scroll to position [526, 0]
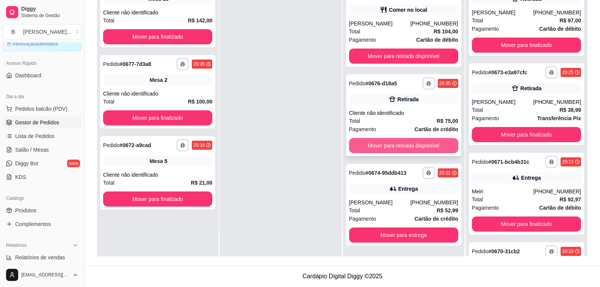
click at [419, 146] on button "Mover para retirada disponível" at bounding box center [403, 145] width 109 height 15
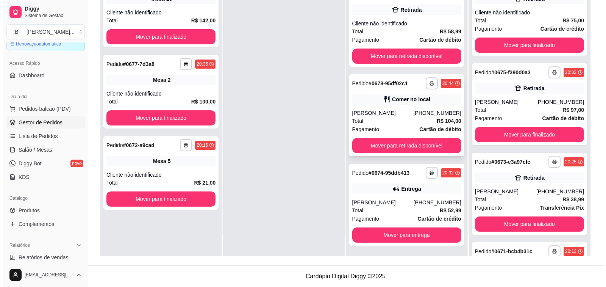
scroll to position [398, 0]
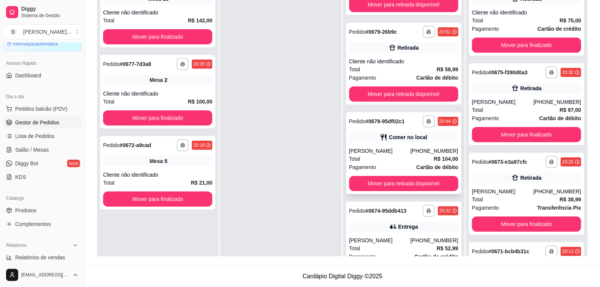
click at [380, 153] on div "[PERSON_NAME]" at bounding box center [379, 151] width 61 height 8
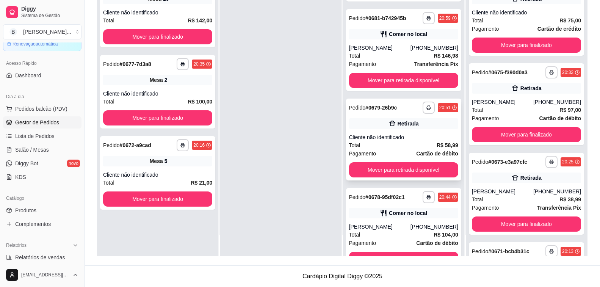
click at [391, 133] on div "Cliente não identificado" at bounding box center [403, 137] width 109 height 8
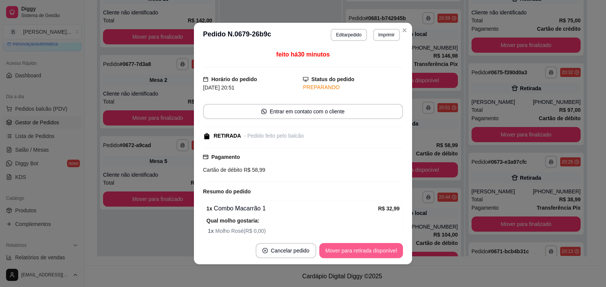
click at [347, 250] on button "Mover para retirada disponível" at bounding box center [361, 250] width 84 height 15
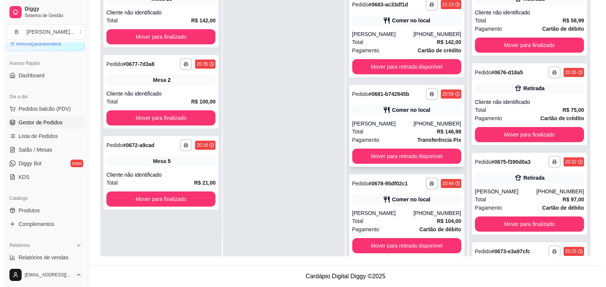
scroll to position [209, 0]
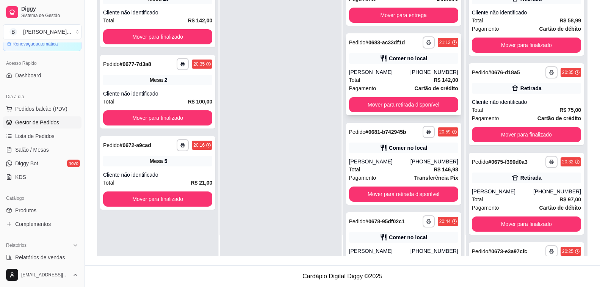
click at [411, 70] on div "[PHONE_NUMBER]" at bounding box center [434, 72] width 48 height 8
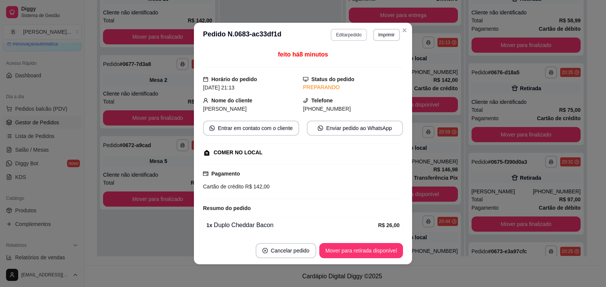
click at [355, 34] on button "Editar pedido" at bounding box center [349, 35] width 36 height 12
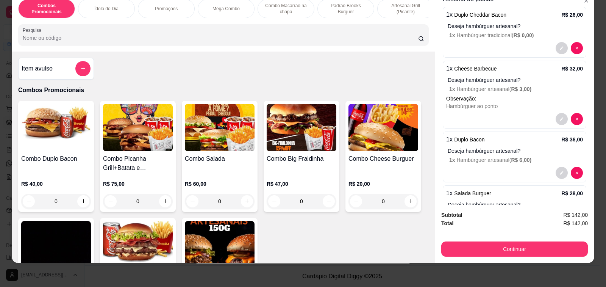
scroll to position [0, 0]
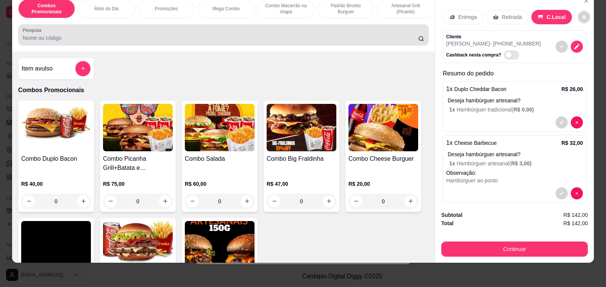
click at [97, 34] on input "Pesquisa" at bounding box center [221, 38] width 396 height 8
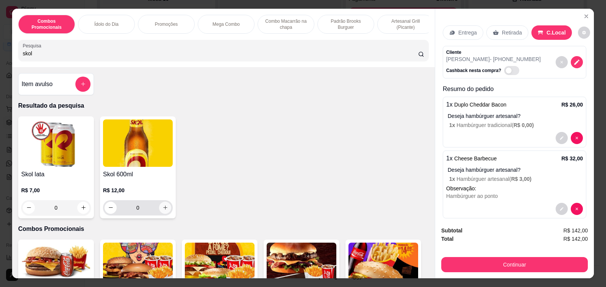
type input "skol"
click at [163, 210] on icon "increase-product-quantity" at bounding box center [166, 208] width 6 height 6
type input "1"
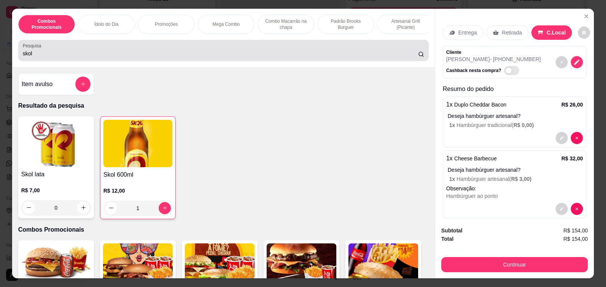
click at [39, 56] on input "skol" at bounding box center [221, 54] width 396 height 8
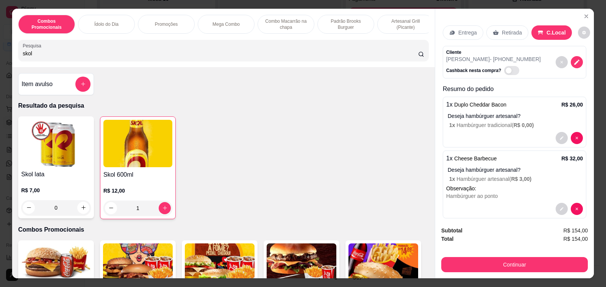
click at [39, 56] on input "skol" at bounding box center [221, 54] width 396 height 8
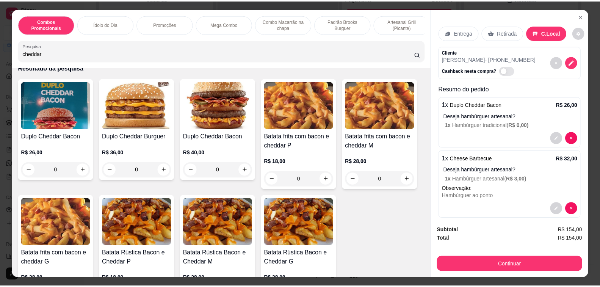
scroll to position [114, 0]
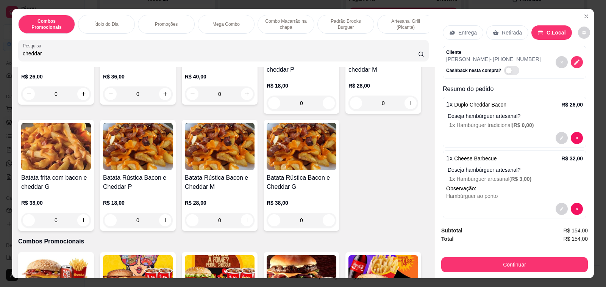
type input "cheddar"
click at [62, 190] on h4 "Batata frita com bacon e cheddar G" at bounding box center [56, 182] width 70 height 18
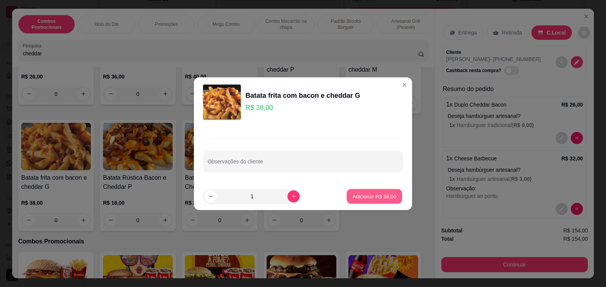
click at [369, 197] on p "Adicionar R$ 38,00" at bounding box center [375, 196] width 44 height 7
type input "1"
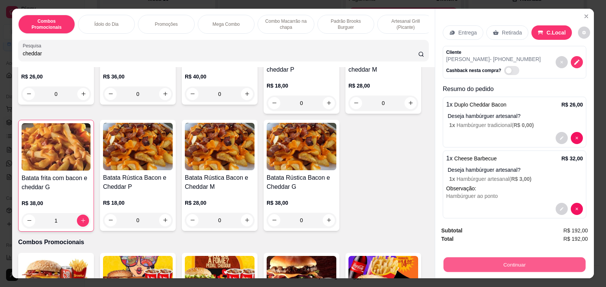
click at [498, 260] on button "Continuar" at bounding box center [515, 264] width 142 height 15
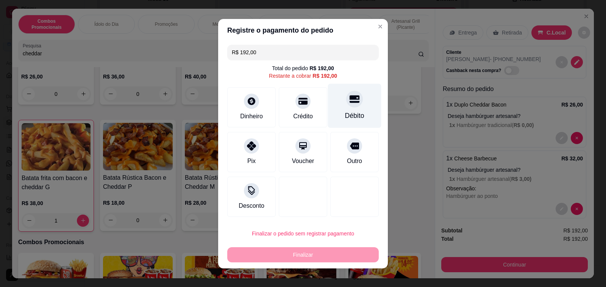
click at [350, 99] on icon at bounding box center [355, 99] width 10 height 8
type input "R$ 0,00"
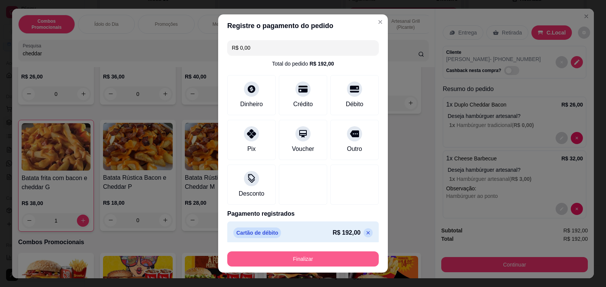
click at [307, 257] on button "Finalizar" at bounding box center [303, 258] width 152 height 15
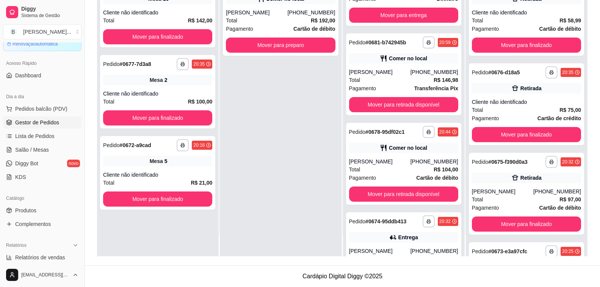
scroll to position [0, 0]
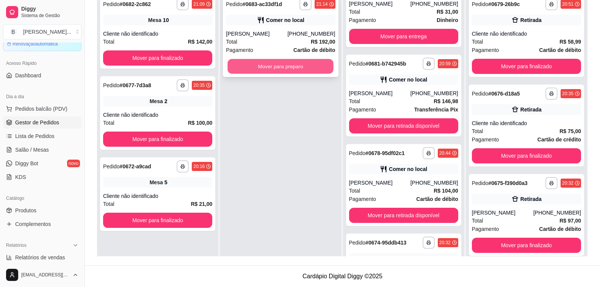
click at [266, 64] on button "Mover para preparo" at bounding box center [281, 66] width 106 height 15
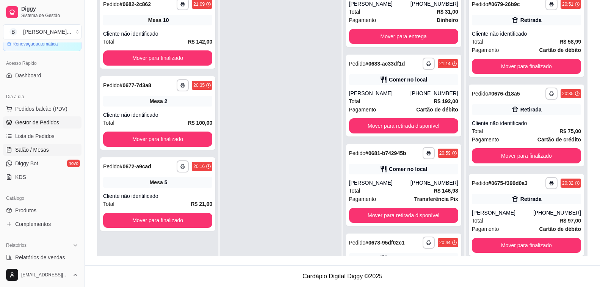
click at [31, 152] on span "Salão / Mesas" at bounding box center [32, 150] width 34 height 8
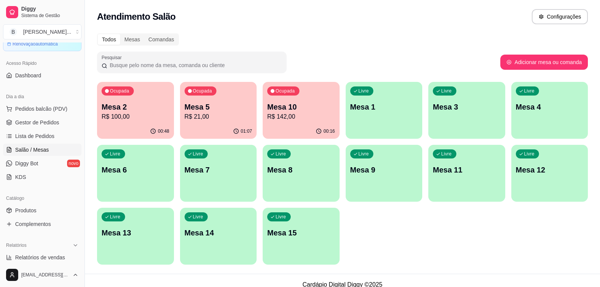
click at [150, 117] on p "R$ 100,00" at bounding box center [136, 116] width 68 height 9
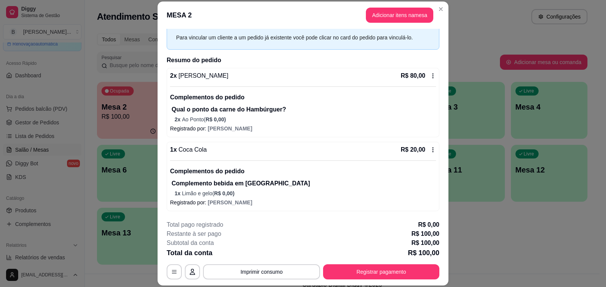
scroll to position [23, 0]
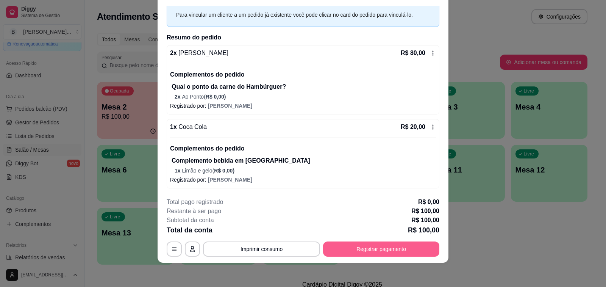
click at [385, 249] on button "Registrar pagamento" at bounding box center [381, 248] width 116 height 15
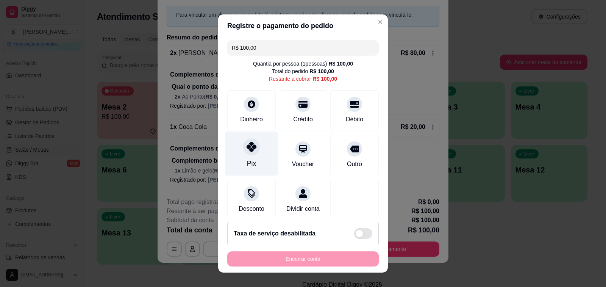
click at [247, 152] on icon at bounding box center [252, 147] width 10 height 10
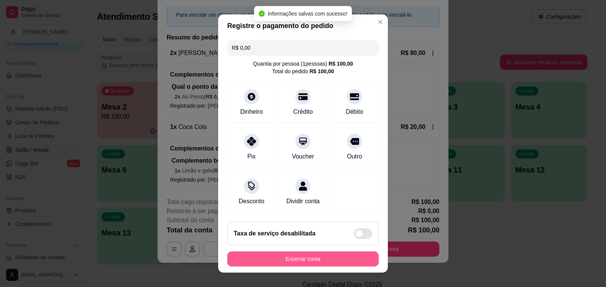
type input "R$ 0,00"
click at [307, 259] on button "Encerrar conta" at bounding box center [303, 258] width 152 height 15
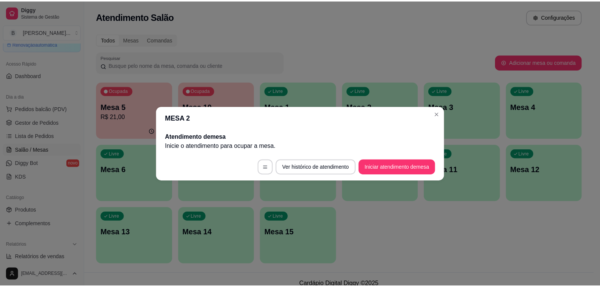
scroll to position [0, 0]
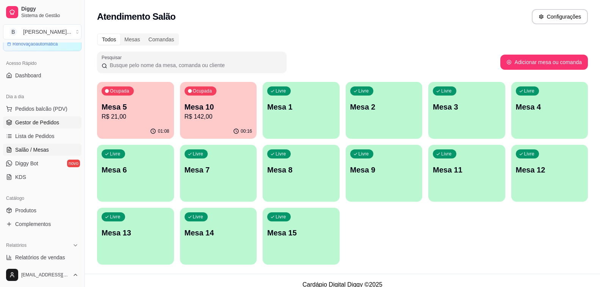
click at [39, 121] on span "Gestor de Pedidos" at bounding box center [37, 123] width 44 height 8
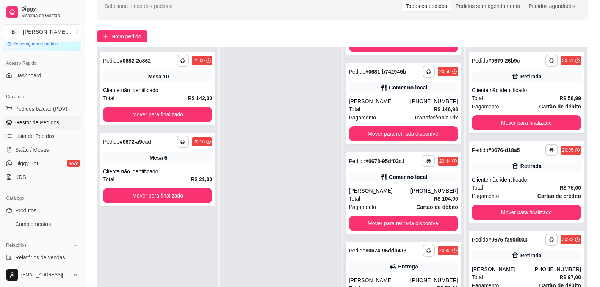
scroll to position [116, 0]
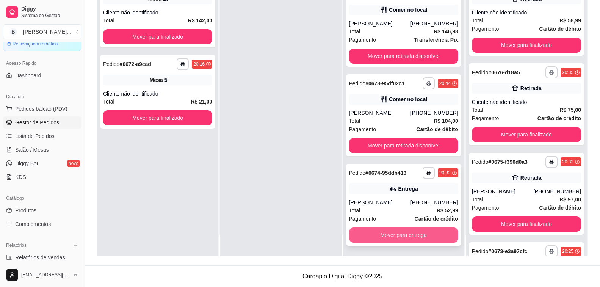
click at [378, 237] on button "Mover para entrega" at bounding box center [403, 234] width 109 height 15
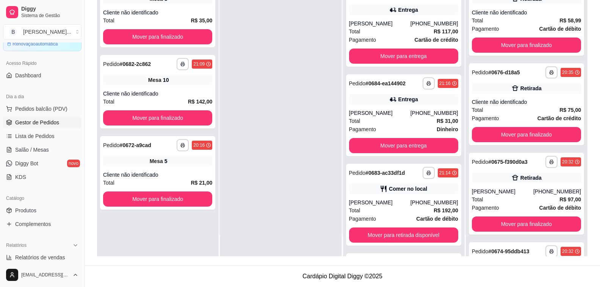
scroll to position [436, 0]
click at [396, 108] on div "**********" at bounding box center [403, 115] width 115 height 82
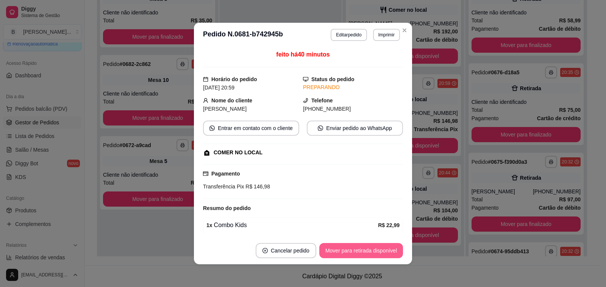
click at [360, 254] on button "Mover para retirada disponível" at bounding box center [361, 250] width 84 height 15
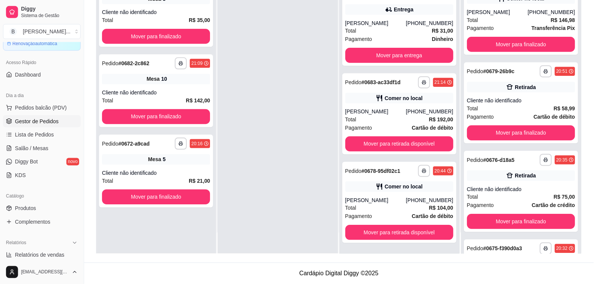
scroll to position [347, 0]
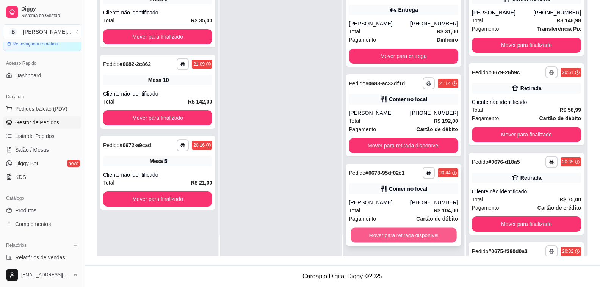
click at [422, 231] on button "Mover para retirada disponível" at bounding box center [404, 235] width 106 height 15
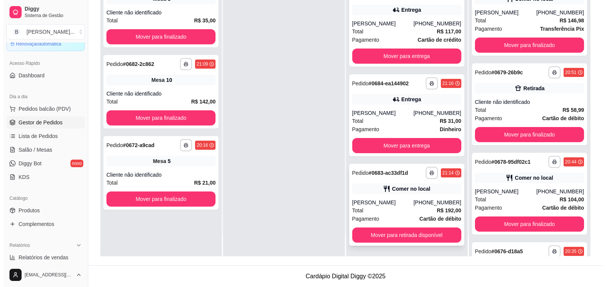
scroll to position [257, 0]
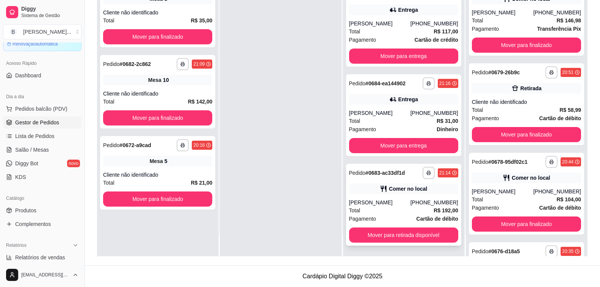
click at [384, 203] on div "[PERSON_NAME]" at bounding box center [379, 203] width 61 height 8
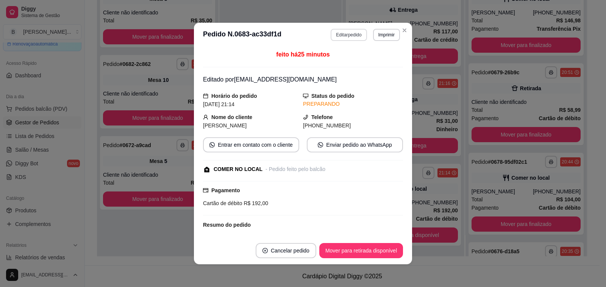
click at [345, 38] on button "Editar pedido" at bounding box center [349, 35] width 36 height 12
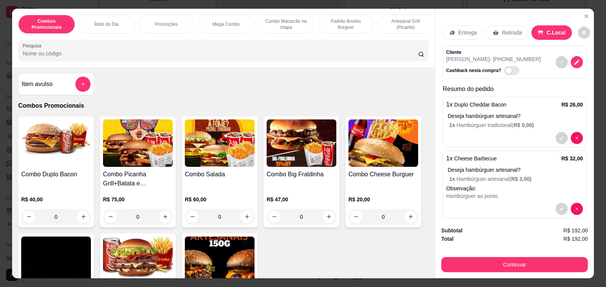
scroll to position [218, 0]
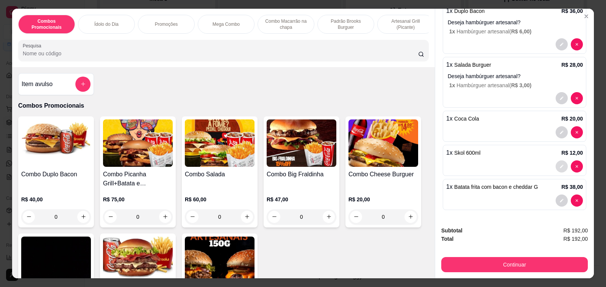
click at [560, 164] on icon "decrease-product-quantity" at bounding box center [562, 166] width 5 height 5
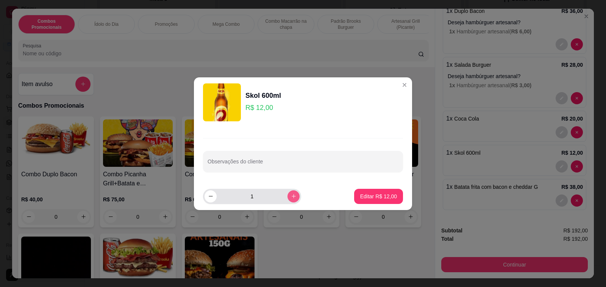
click at [288, 199] on button "increase-product-quantity" at bounding box center [294, 196] width 12 height 12
click at [376, 198] on p "Editar R$ 24,00" at bounding box center [378, 197] width 37 height 8
click at [487, 262] on button "Continuar" at bounding box center [514, 264] width 147 height 15
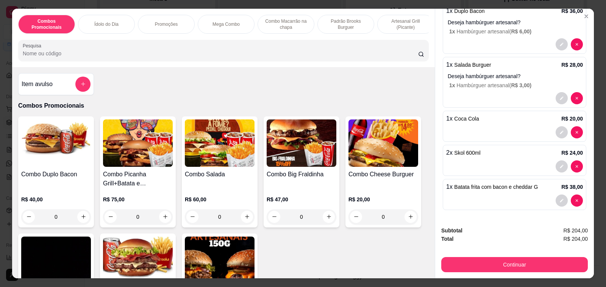
type input "2"
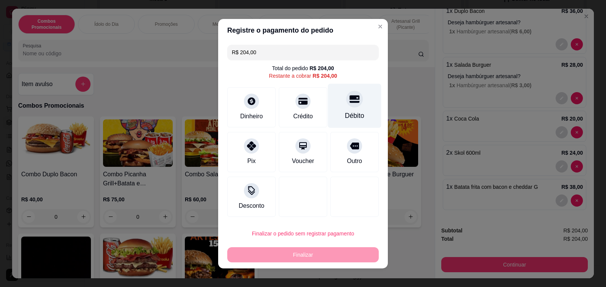
click at [346, 95] on div at bounding box center [354, 99] width 17 height 17
type input "R$ 0,00"
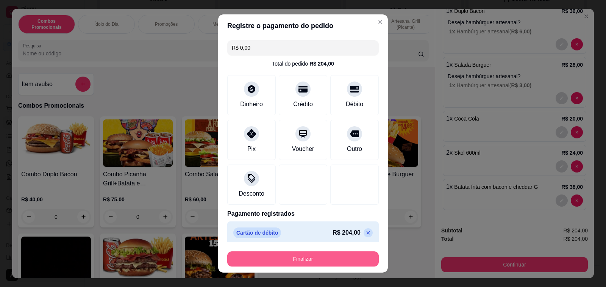
click at [304, 257] on button "Finalizar" at bounding box center [303, 258] width 152 height 15
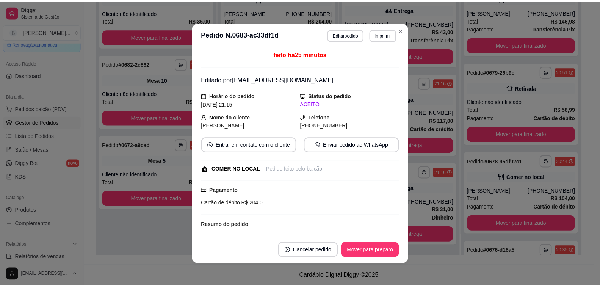
scroll to position [168, 0]
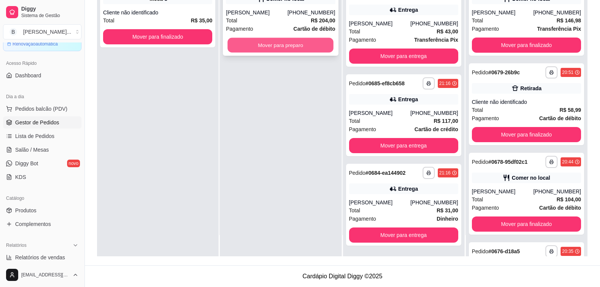
click at [260, 44] on button "Mover para preparo" at bounding box center [281, 45] width 106 height 15
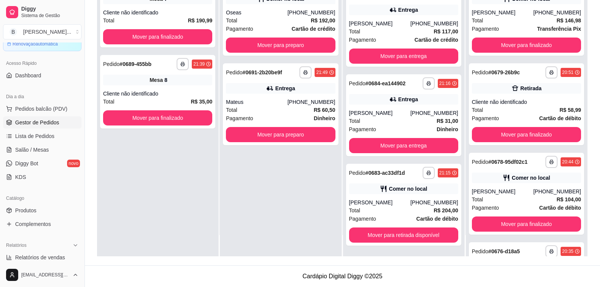
scroll to position [0, 0]
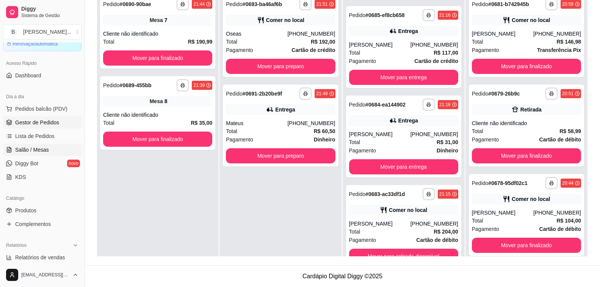
click at [34, 145] on link "Salão / Mesas" at bounding box center [42, 150] width 78 height 12
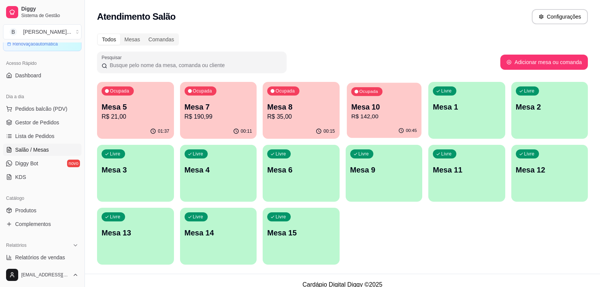
click at [352, 103] on p "Mesa 10" at bounding box center [384, 107] width 66 height 10
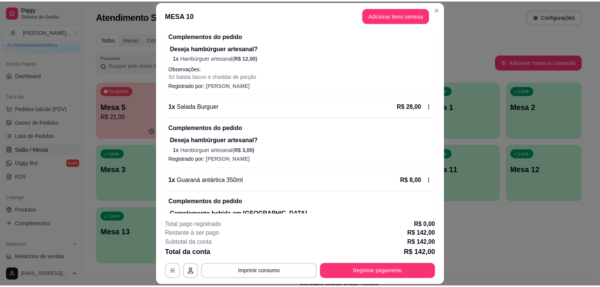
scroll to position [18, 0]
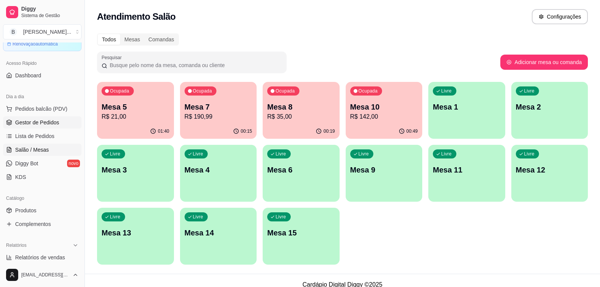
click at [54, 124] on span "Gestor de Pedidos" at bounding box center [37, 123] width 44 height 8
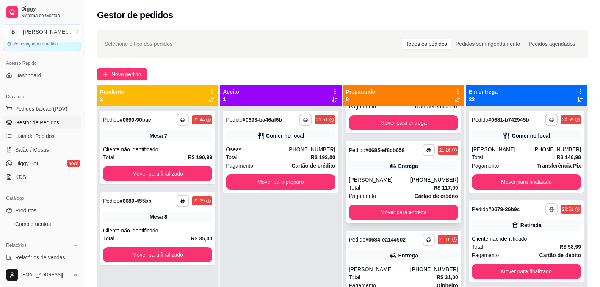
scroll to position [379, 0]
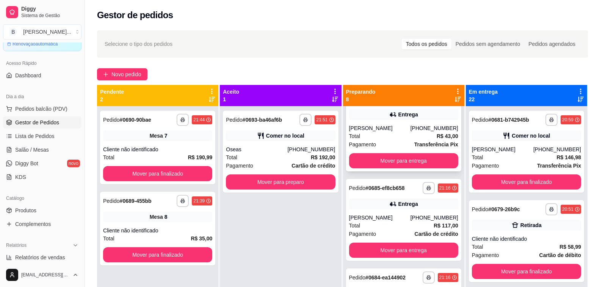
click at [391, 139] on div "Total R$ 43,00" at bounding box center [403, 136] width 109 height 8
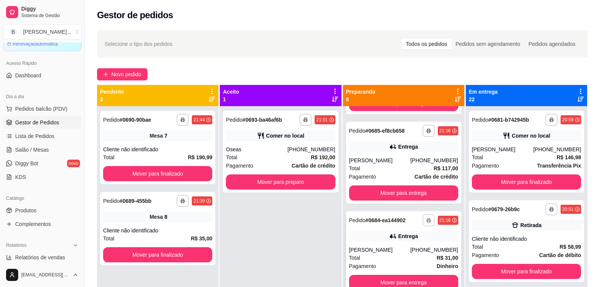
scroll to position [21, 0]
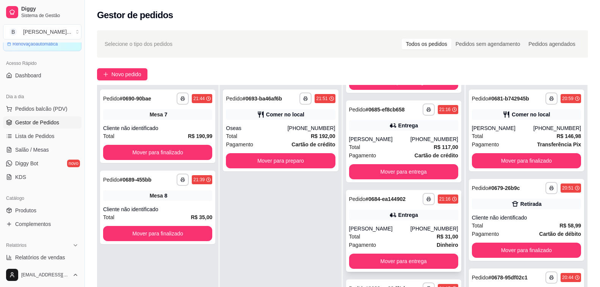
click at [384, 222] on div "**********" at bounding box center [403, 231] width 115 height 82
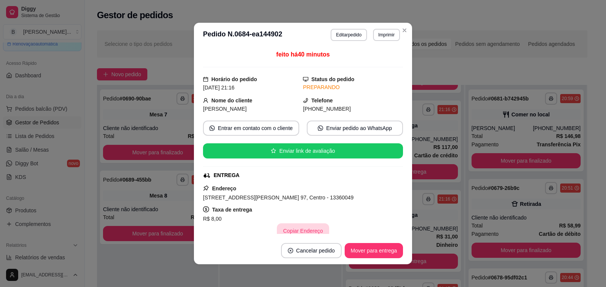
click at [302, 232] on button "Copiar Endereço" at bounding box center [303, 230] width 52 height 15
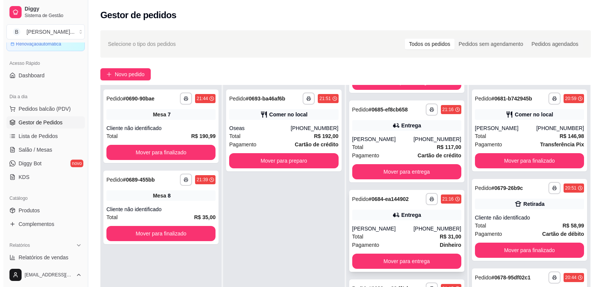
scroll to position [38, 0]
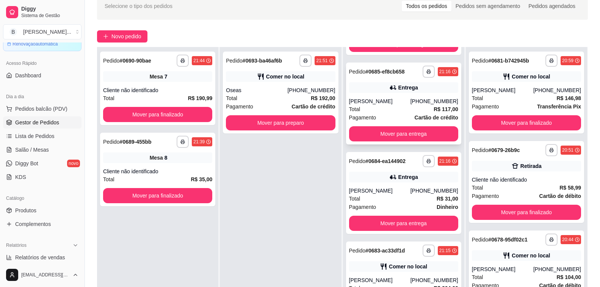
click at [385, 100] on div "[PERSON_NAME]" at bounding box center [379, 101] width 61 height 8
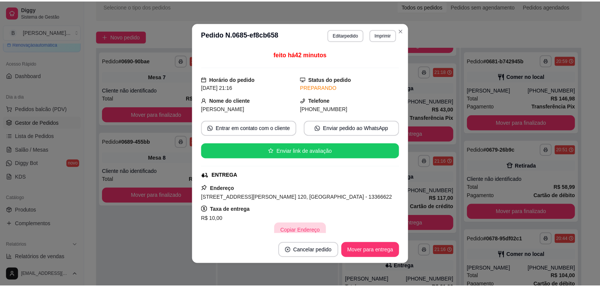
scroll to position [526, 0]
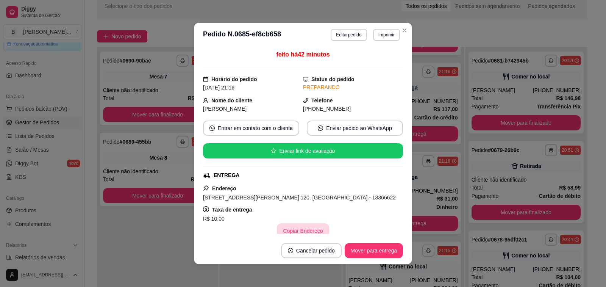
click at [304, 232] on button "Copiar Endereço" at bounding box center [303, 230] width 52 height 15
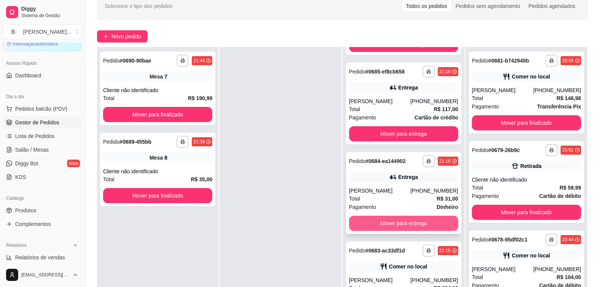
click at [423, 225] on button "Mover para entrega" at bounding box center [403, 223] width 109 height 15
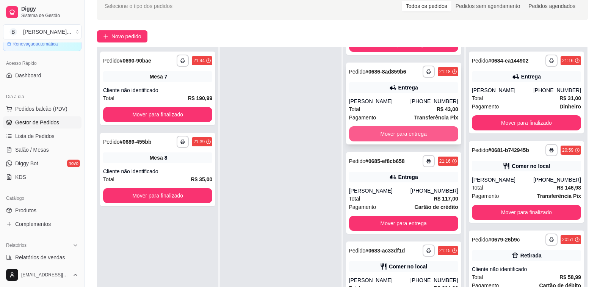
scroll to position [436, 0]
click at [388, 134] on button "Mover para entrega" at bounding box center [404, 134] width 106 height 15
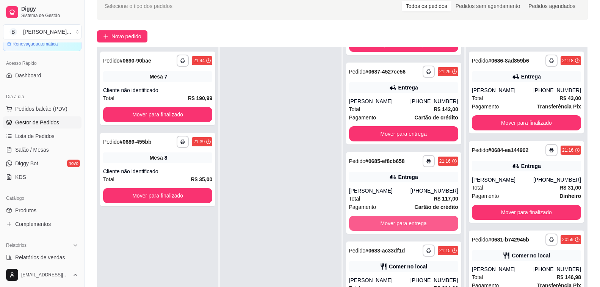
click at [376, 226] on button "Mover para entrega" at bounding box center [403, 223] width 109 height 15
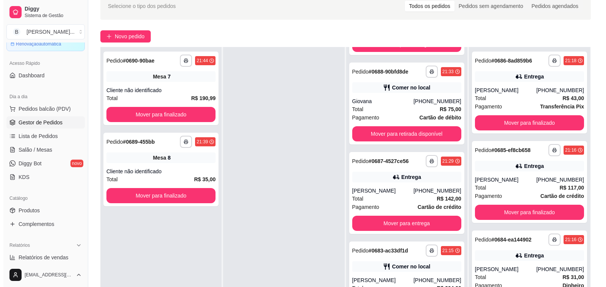
scroll to position [257, 0]
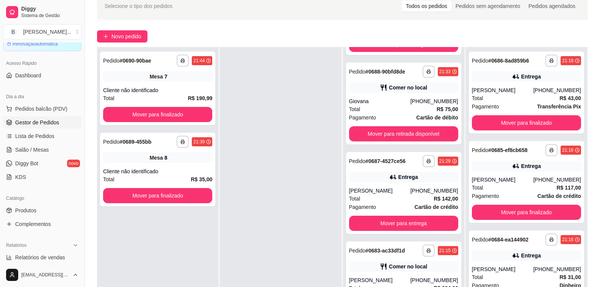
click at [228, 74] on div at bounding box center [280, 190] width 121 height 287
click at [386, 189] on div "[PERSON_NAME]" at bounding box center [379, 191] width 61 height 8
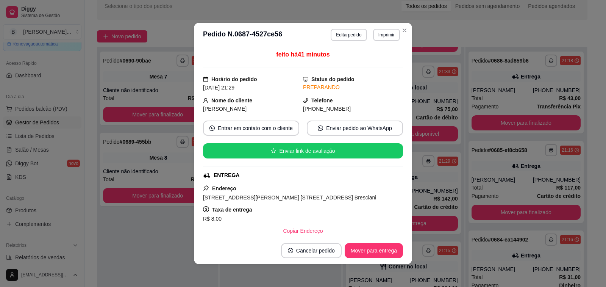
scroll to position [38, 0]
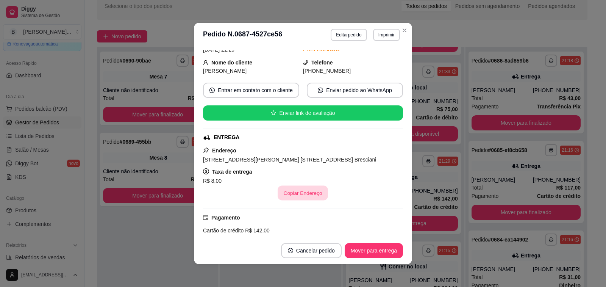
click at [304, 200] on button "Copiar Endereço" at bounding box center [303, 193] width 50 height 15
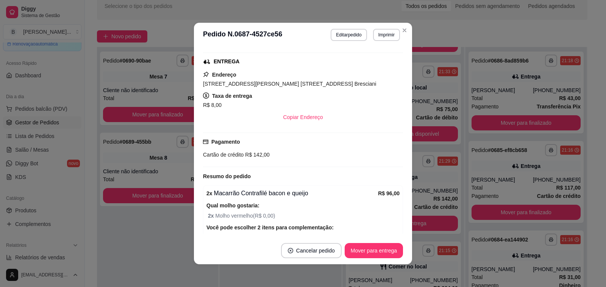
scroll to position [255, 0]
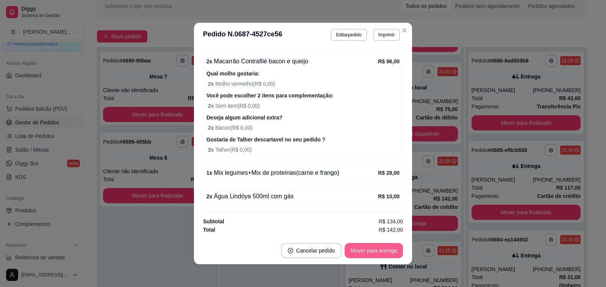
click at [380, 254] on button "Mover para entrega" at bounding box center [374, 250] width 58 height 15
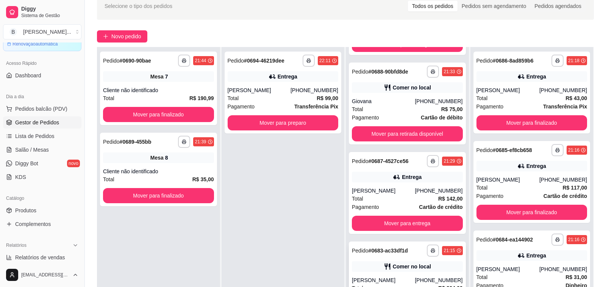
click at [377, 274] on div "**********" at bounding box center [407, 282] width 117 height 82
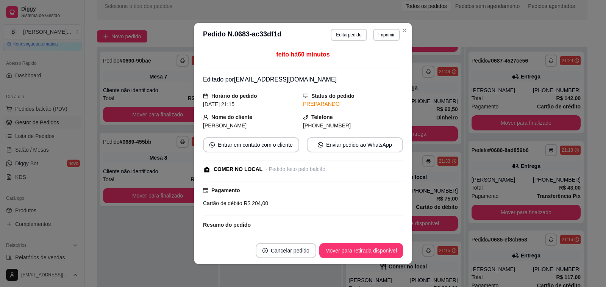
scroll to position [168, 0]
click at [352, 34] on button "Editar pedido" at bounding box center [349, 35] width 36 height 12
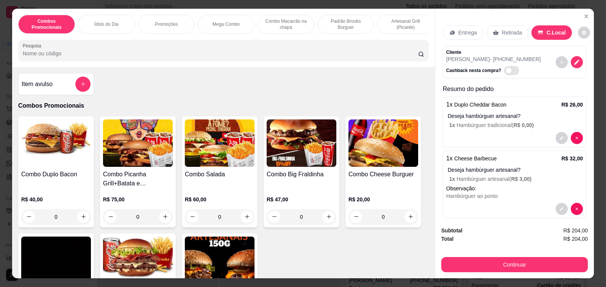
click at [53, 89] on div "Item avulso" at bounding box center [56, 84] width 69 height 15
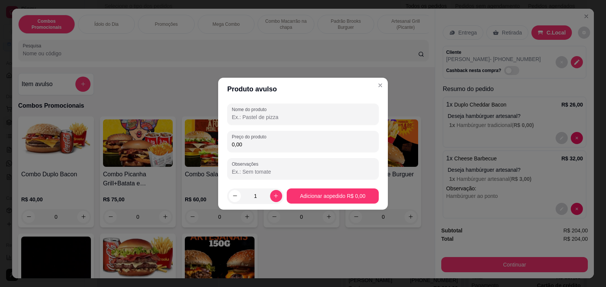
click at [272, 116] on input "Nome do produto" at bounding box center [303, 117] width 142 height 8
type input "Kit Kat"
click at [272, 147] on input "0,00" at bounding box center [303, 145] width 142 height 8
type input "7,00"
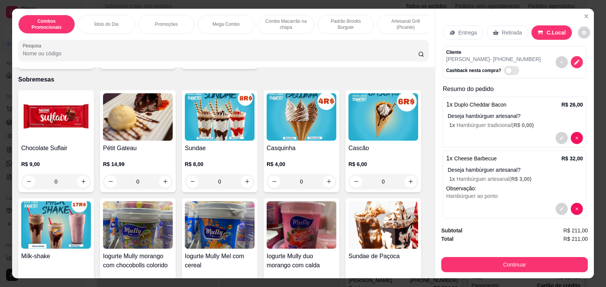
scroll to position [4206, 0]
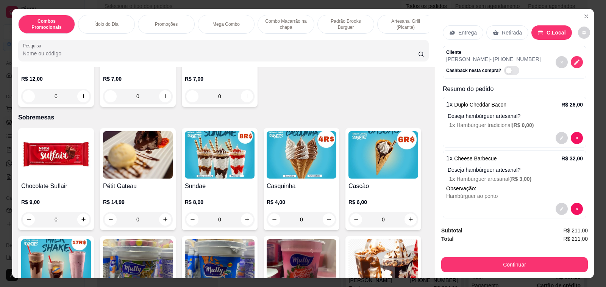
click at [193, 182] on h4 "Sundae" at bounding box center [220, 186] width 70 height 9
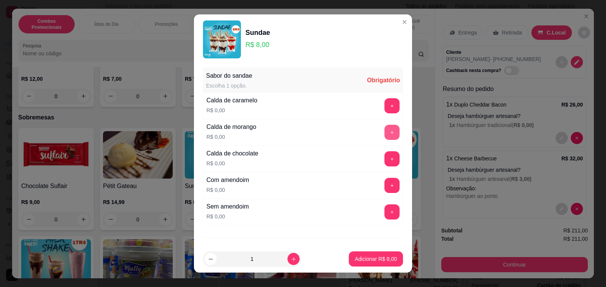
click at [385, 130] on button "+" at bounding box center [392, 132] width 15 height 15
click at [385, 186] on button "+" at bounding box center [392, 185] width 15 height 15
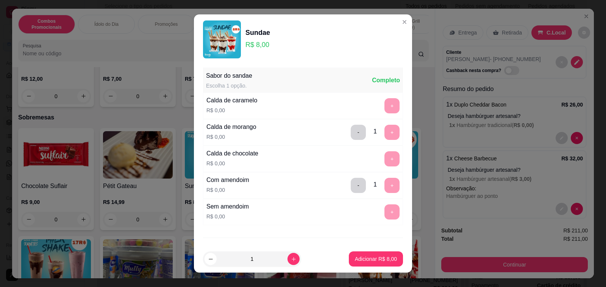
scroll to position [37, 0]
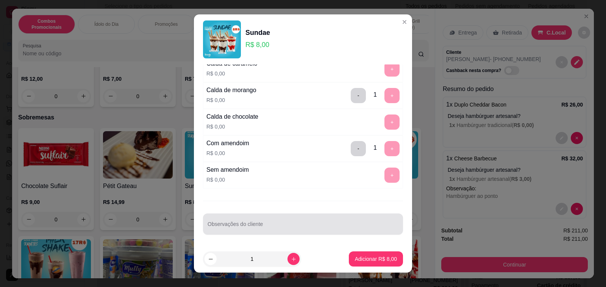
click at [282, 221] on div at bounding box center [303, 223] width 191 height 15
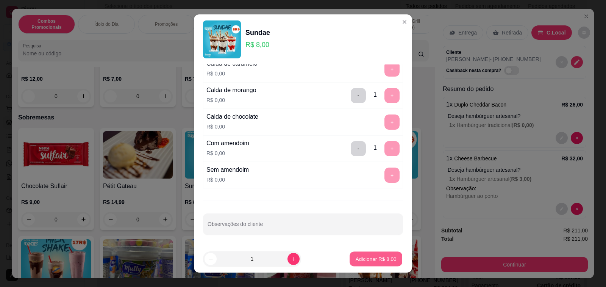
click at [378, 261] on p "Adicionar R$ 8,00" at bounding box center [375, 258] width 41 height 7
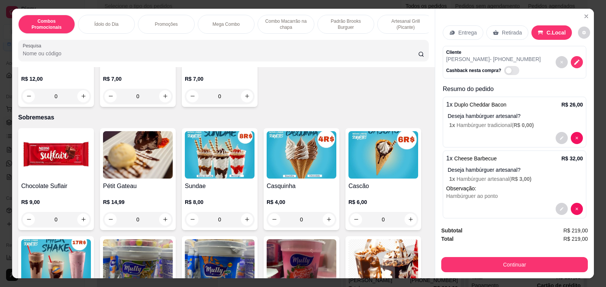
scroll to position [4244, 0]
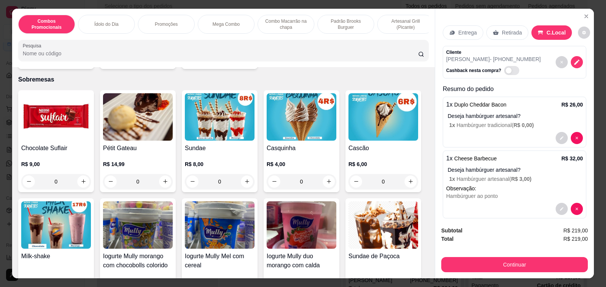
click at [207, 99] on img at bounding box center [220, 116] width 70 height 47
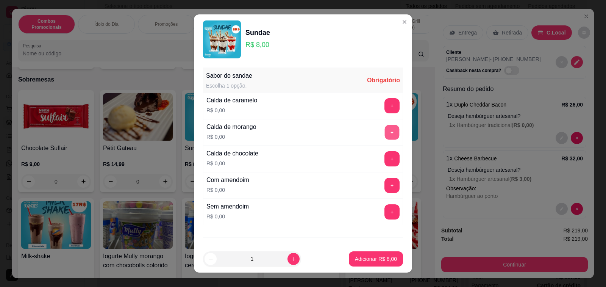
click at [385, 129] on button "+" at bounding box center [392, 132] width 15 height 15
click at [385, 209] on button "+" at bounding box center [392, 211] width 15 height 15
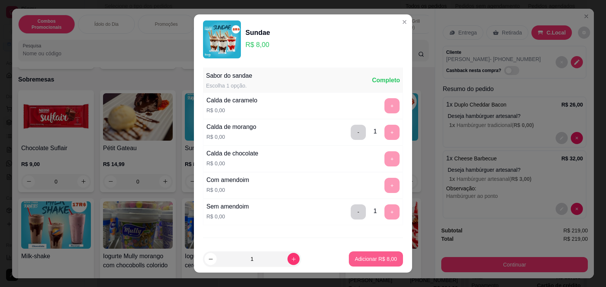
click at [362, 261] on p "Adicionar R$ 8,00" at bounding box center [376, 259] width 42 height 8
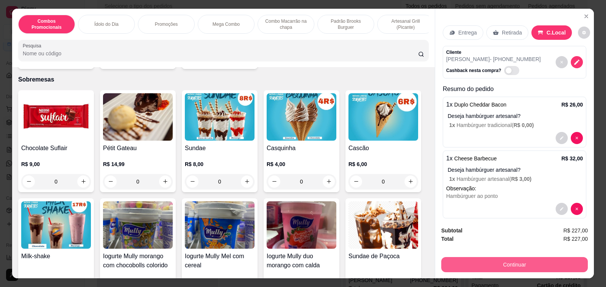
click at [475, 263] on button "Continuar" at bounding box center [514, 264] width 147 height 15
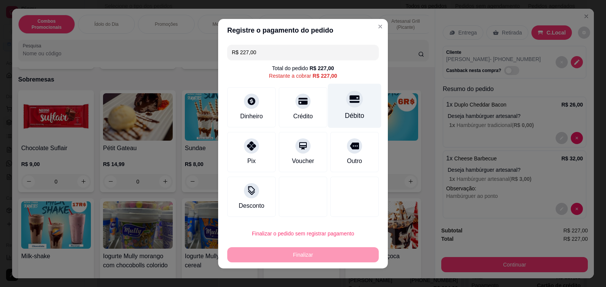
click at [351, 113] on div "Débito" at bounding box center [354, 116] width 19 height 10
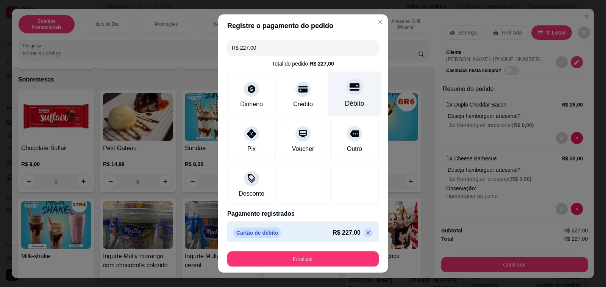
type input "R$ 0,00"
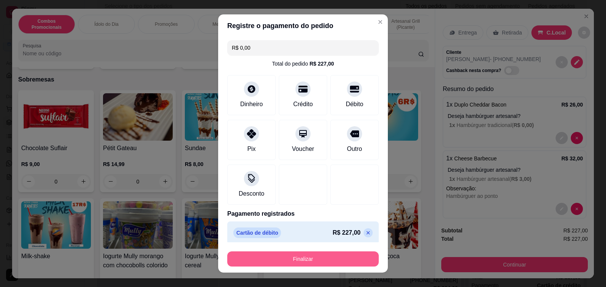
click at [333, 255] on button "Finalizar" at bounding box center [303, 258] width 152 height 15
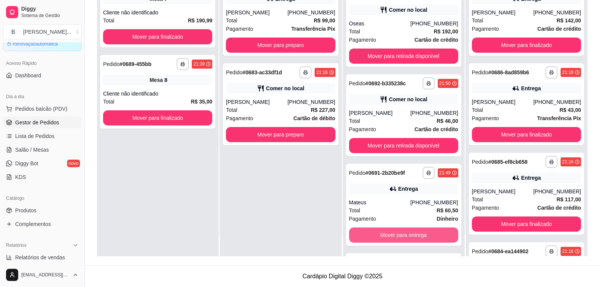
scroll to position [168, 0]
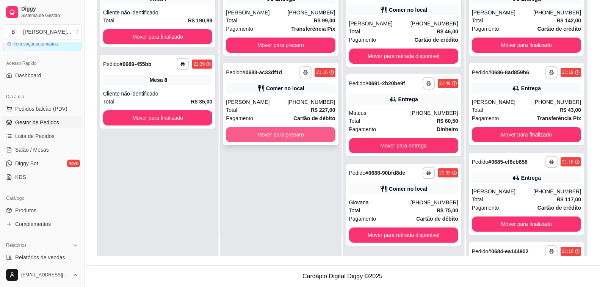
click at [291, 135] on button "Mover para preparo" at bounding box center [280, 134] width 109 height 15
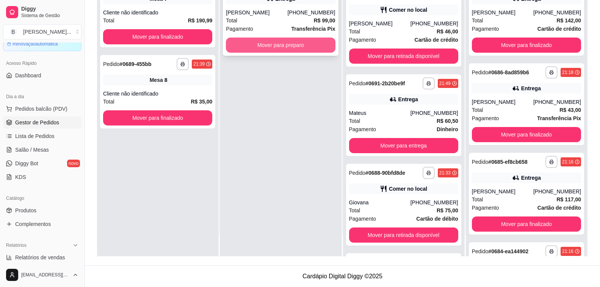
scroll to position [257, 0]
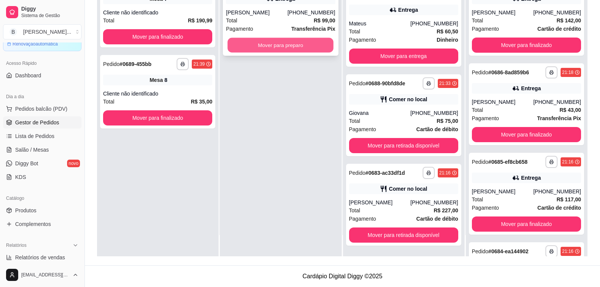
click at [276, 44] on button "Mover para preparo" at bounding box center [281, 45] width 106 height 15
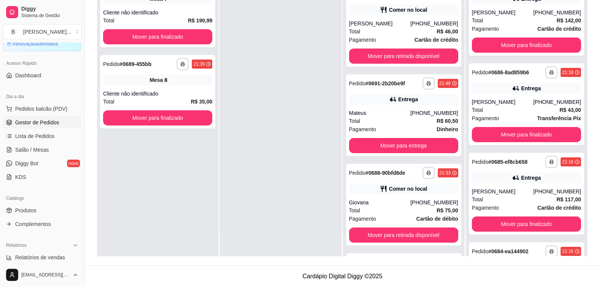
scroll to position [347, 0]
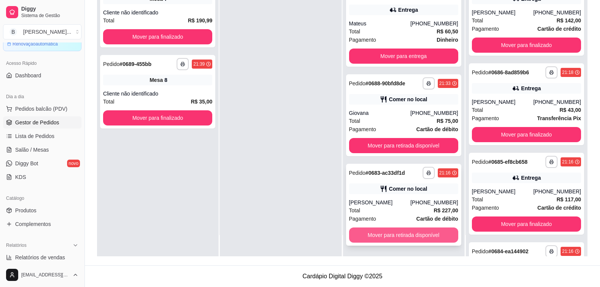
click at [391, 233] on button "Mover para retirada disponível" at bounding box center [403, 234] width 109 height 15
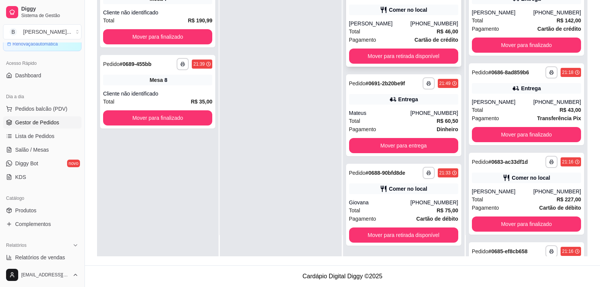
scroll to position [0, 0]
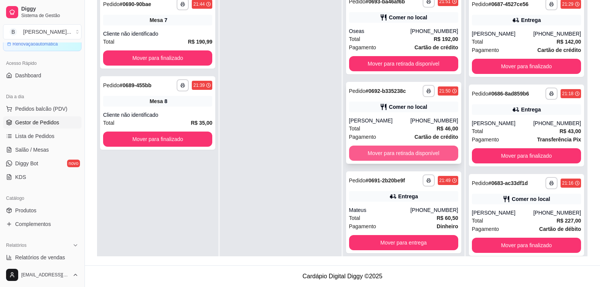
click at [386, 154] on button "Mover para retirada disponível" at bounding box center [403, 153] width 109 height 15
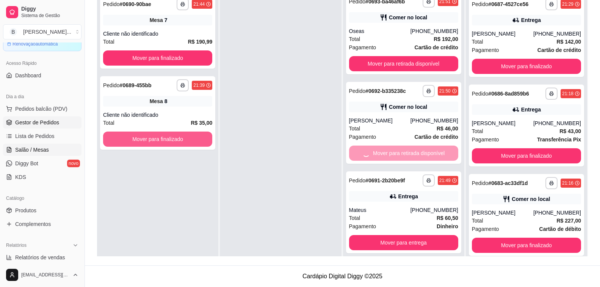
click at [49, 146] on link "Salão / Mesas" at bounding box center [42, 150] width 78 height 12
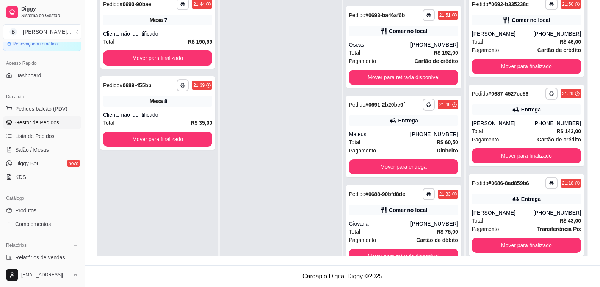
scroll to position [168, 0]
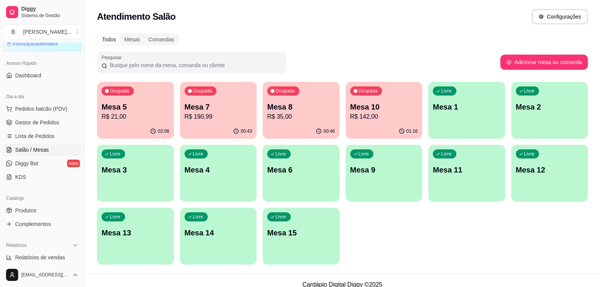
click at [205, 117] on p "R$ 190,99" at bounding box center [219, 116] width 68 height 9
click at [288, 119] on p "R$ 35,00" at bounding box center [301, 116] width 68 height 9
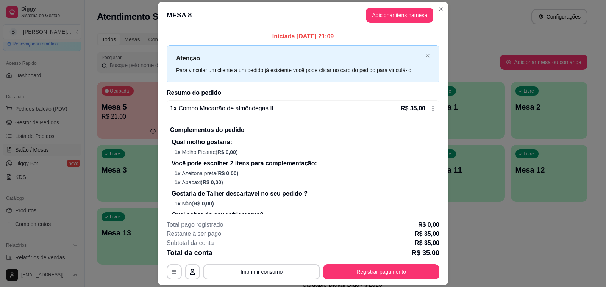
scroll to position [50, 0]
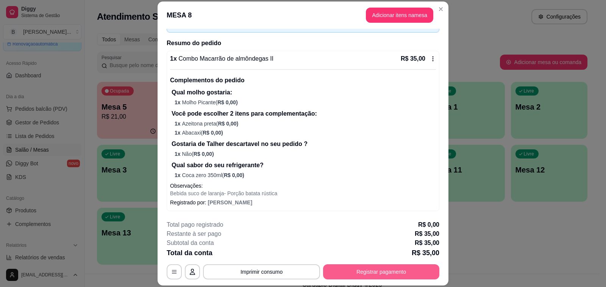
click at [363, 270] on button "Registrar pagamento" at bounding box center [381, 271] width 116 height 15
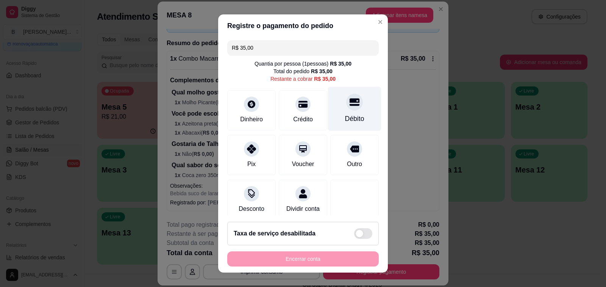
click at [350, 107] on icon at bounding box center [355, 102] width 10 height 10
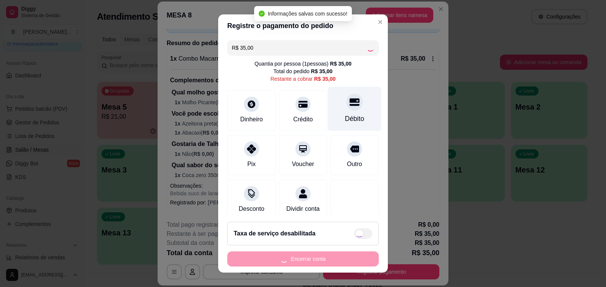
type input "R$ 0,00"
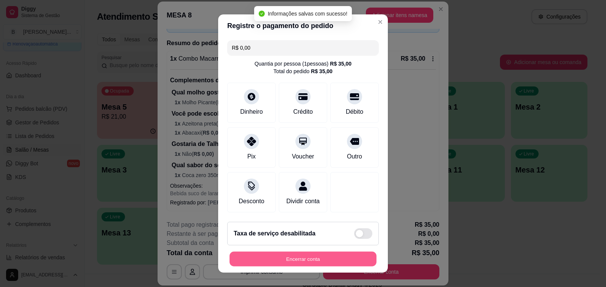
click at [349, 265] on button "Encerrar conta" at bounding box center [303, 259] width 147 height 15
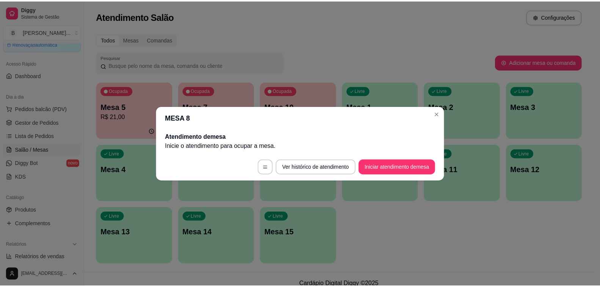
scroll to position [0, 0]
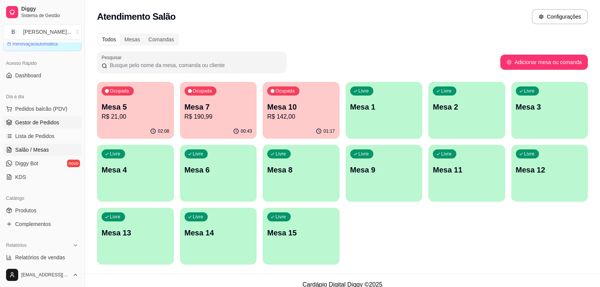
click at [38, 122] on span "Gestor de Pedidos" at bounding box center [37, 123] width 44 height 8
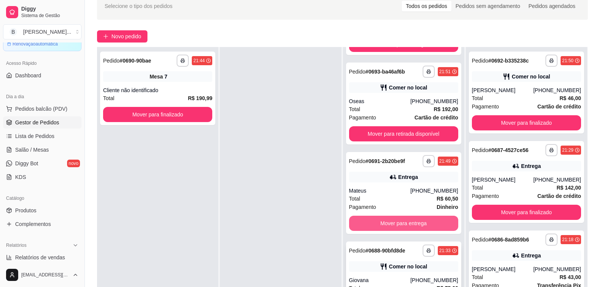
scroll to position [114, 0]
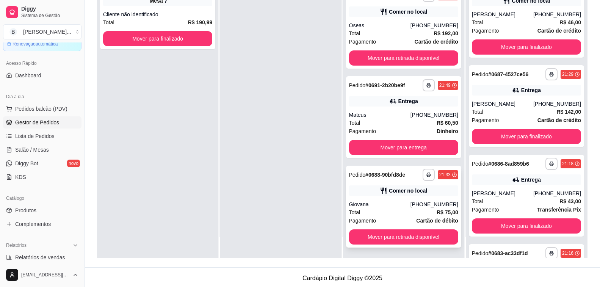
click at [384, 205] on div "Giovana" at bounding box center [379, 204] width 61 height 8
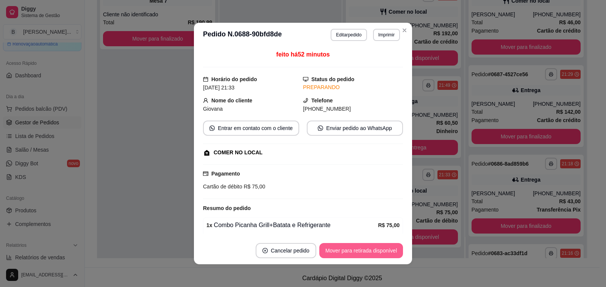
click at [375, 254] on button "Mover para retirada disponível" at bounding box center [361, 250] width 84 height 15
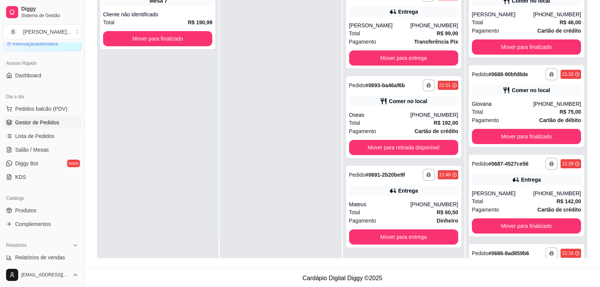
scroll to position [78, 0]
click at [507, 195] on div "[PERSON_NAME]" at bounding box center [502, 193] width 61 height 8
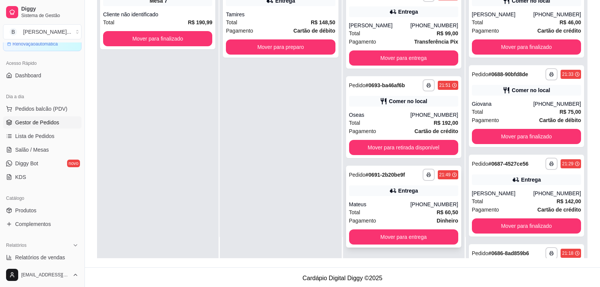
click at [398, 200] on div "Mateus" at bounding box center [379, 204] width 61 height 8
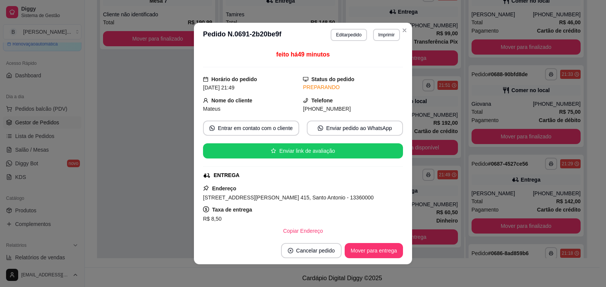
click at [301, 230] on button "Copiar Endereço" at bounding box center [303, 230] width 52 height 15
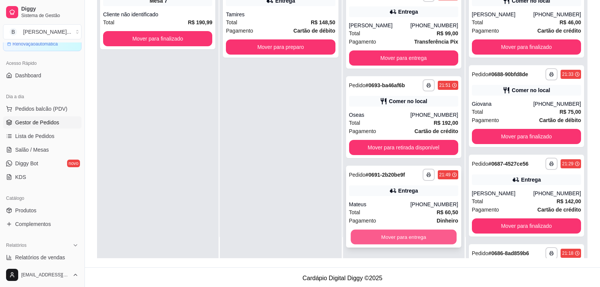
click at [432, 238] on button "Mover para entrega" at bounding box center [404, 237] width 106 height 15
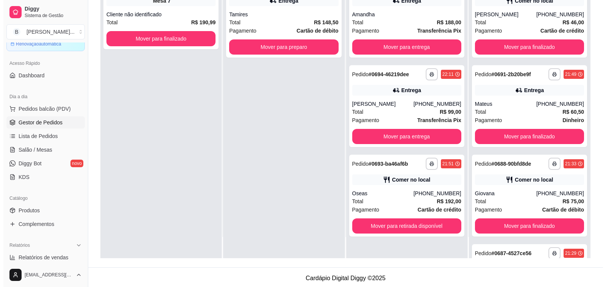
scroll to position [0, 0]
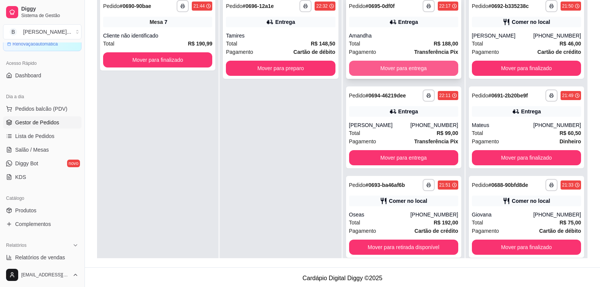
click at [394, 66] on button "Mover para entrega" at bounding box center [403, 68] width 109 height 15
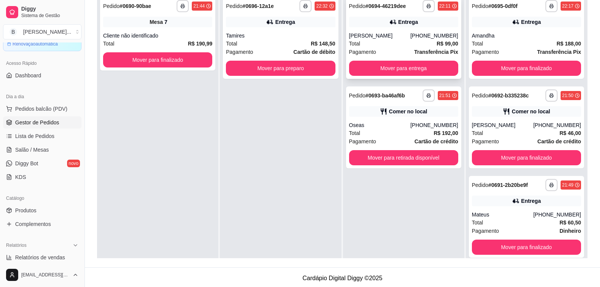
click at [363, 34] on div "[PERSON_NAME]" at bounding box center [379, 36] width 61 height 8
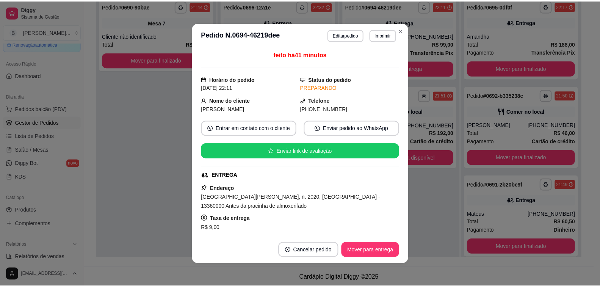
scroll to position [76, 0]
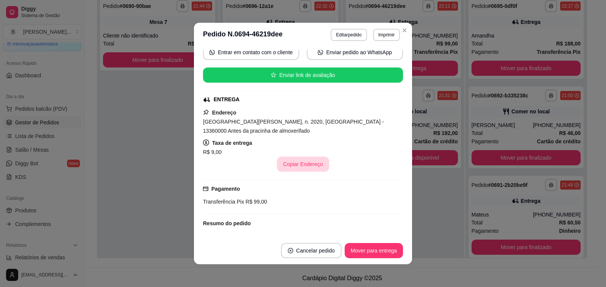
click at [293, 163] on button "Copiar Endereço" at bounding box center [303, 164] width 52 height 15
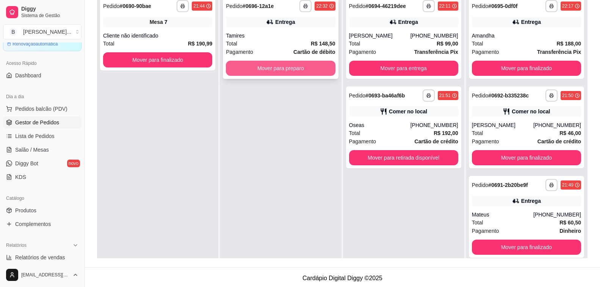
click at [265, 33] on div "Tamires" at bounding box center [280, 36] width 109 height 8
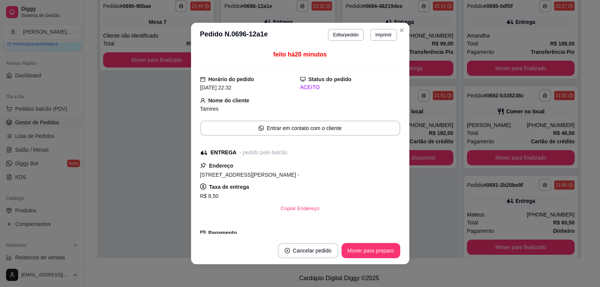
click at [286, 207] on button "Copiar Endereço" at bounding box center [300, 208] width 50 height 15
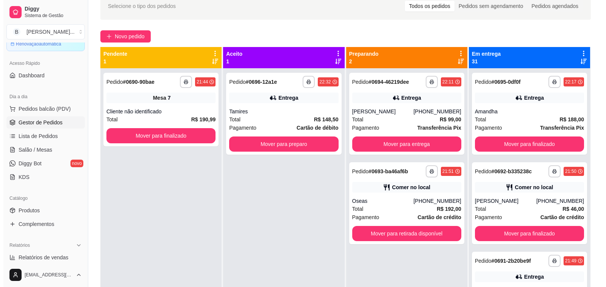
scroll to position [0, 0]
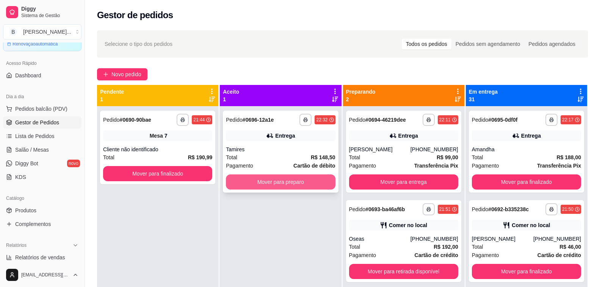
click at [297, 180] on button "Mover para preparo" at bounding box center [280, 181] width 109 height 15
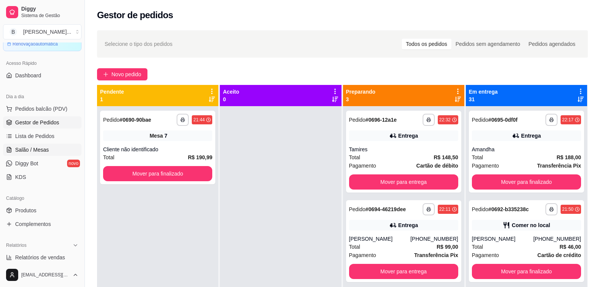
click at [47, 144] on link "Salão / Mesas" at bounding box center [42, 150] width 78 height 12
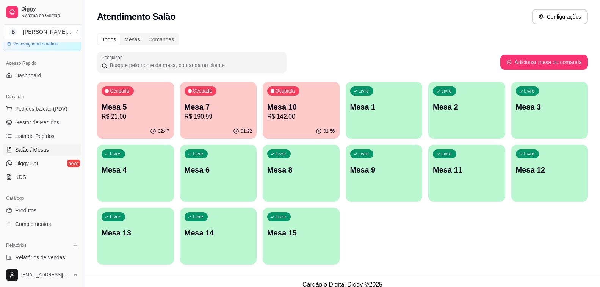
click at [203, 114] on p "R$ 190,99" at bounding box center [219, 116] width 68 height 9
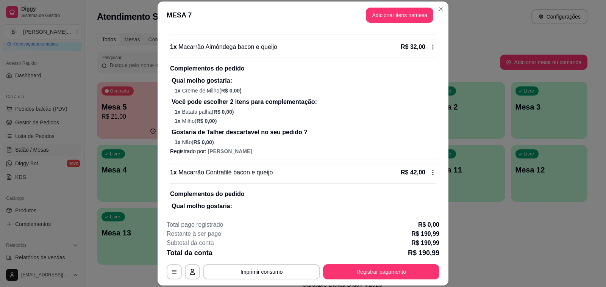
scroll to position [265, 0]
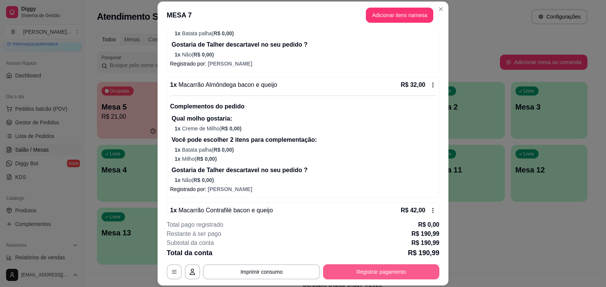
click at [390, 273] on button "Registrar pagamento" at bounding box center [381, 271] width 116 height 15
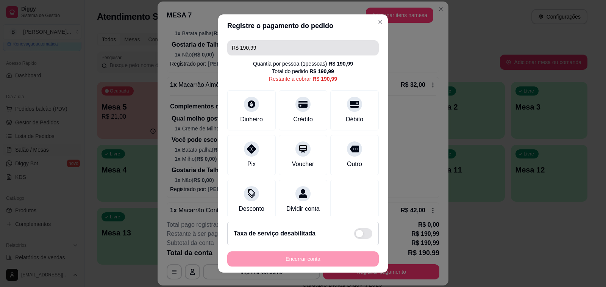
click at [277, 45] on input "R$ 190,99" at bounding box center [303, 47] width 142 height 15
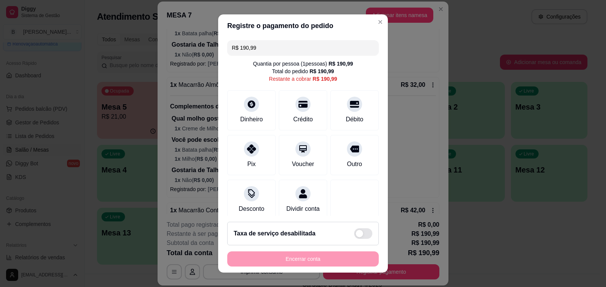
click at [277, 45] on input "R$ 190,99" at bounding box center [303, 47] width 142 height 15
click at [298, 105] on icon at bounding box center [303, 102] width 10 height 8
click at [308, 114] on div "Crédito" at bounding box center [303, 109] width 53 height 44
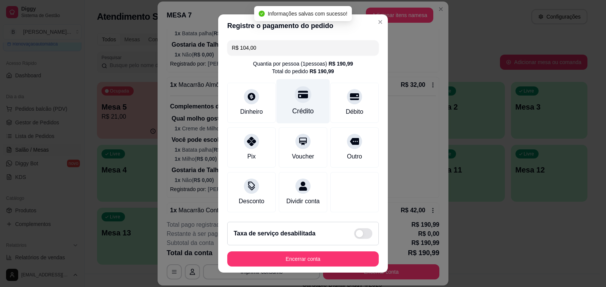
type input "R$ 0,00"
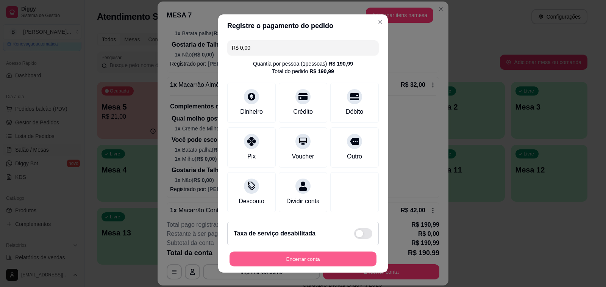
click at [324, 258] on button "Encerrar conta" at bounding box center [303, 259] width 147 height 15
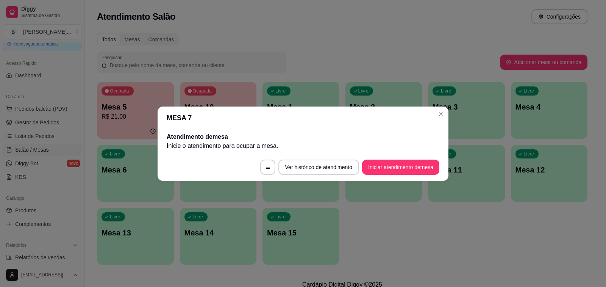
scroll to position [0, 0]
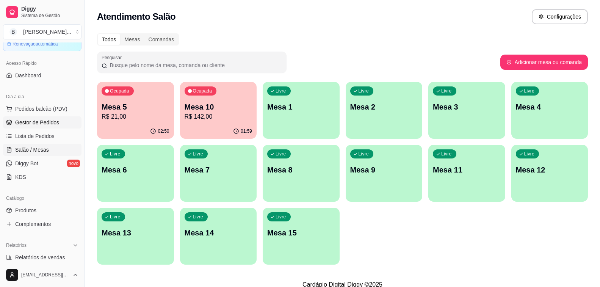
click at [40, 123] on span "Gestor de Pedidos" at bounding box center [37, 123] width 44 height 8
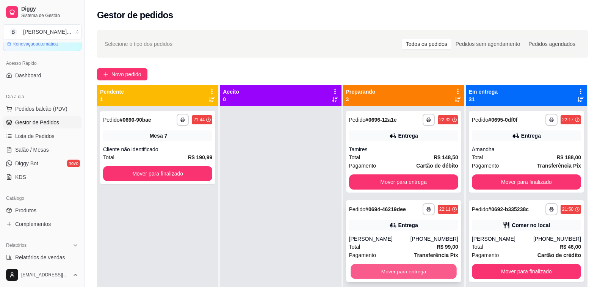
click at [399, 271] on button "Mover para entrega" at bounding box center [404, 271] width 106 height 15
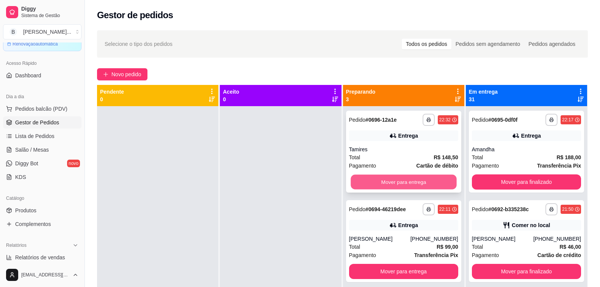
click at [409, 184] on button "Mover para entrega" at bounding box center [404, 182] width 106 height 15
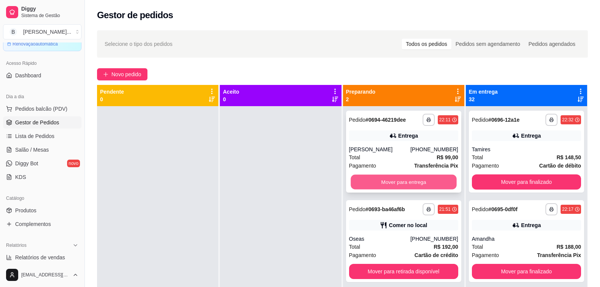
click at [387, 181] on button "Mover para entrega" at bounding box center [404, 182] width 106 height 15
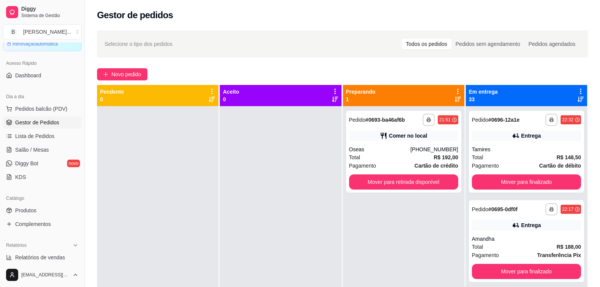
click at [191, 182] on div at bounding box center [157, 249] width 121 height 287
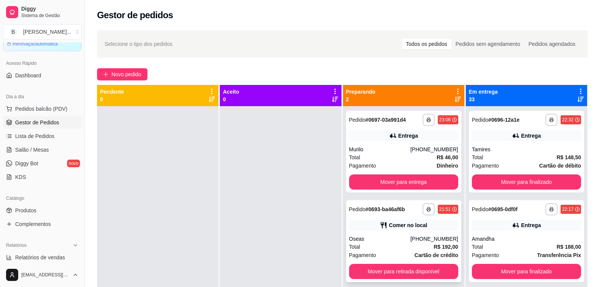
click at [373, 239] on div "Oseas" at bounding box center [379, 239] width 61 height 8
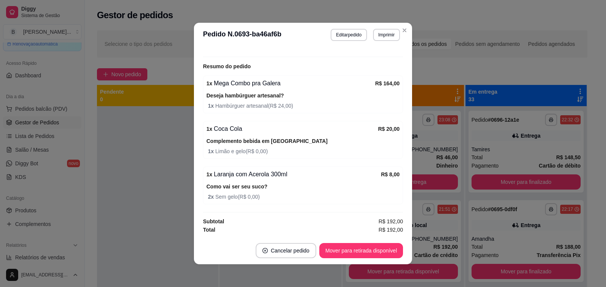
scroll to position [2, 0]
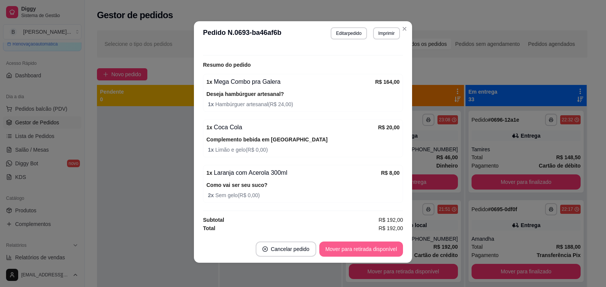
click at [369, 249] on button "Mover para retirada disponível" at bounding box center [361, 248] width 84 height 15
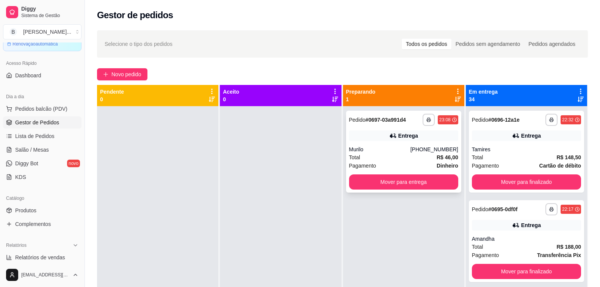
click at [409, 143] on div "**********" at bounding box center [403, 152] width 115 height 82
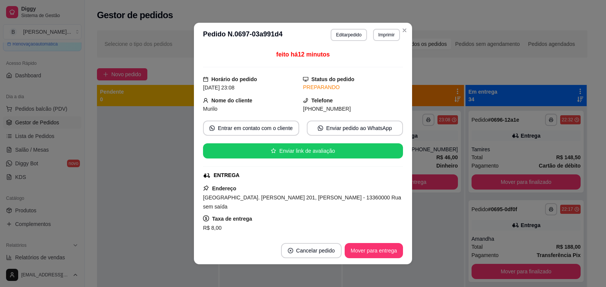
click at [299, 232] on button "Copiar Endereço" at bounding box center [303, 239] width 52 height 15
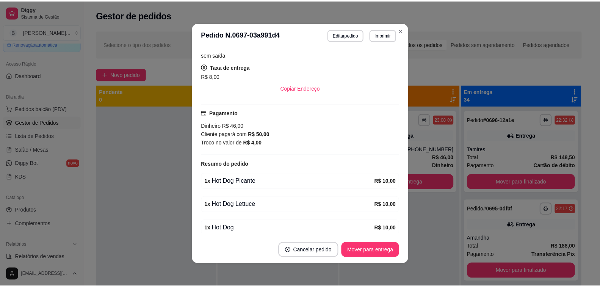
scroll to position [230, 0]
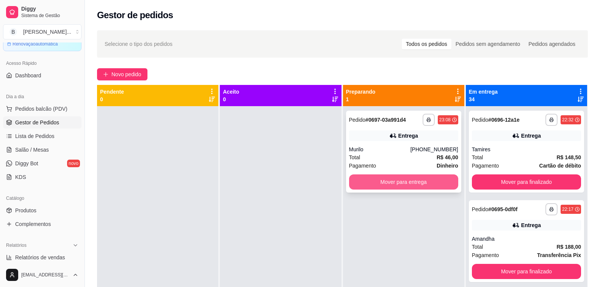
click at [383, 186] on button "Mover para entrega" at bounding box center [403, 181] width 109 height 15
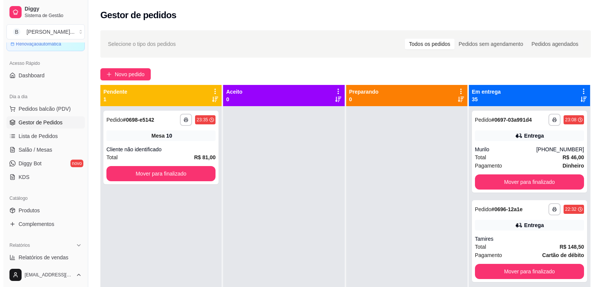
scroll to position [0, 0]
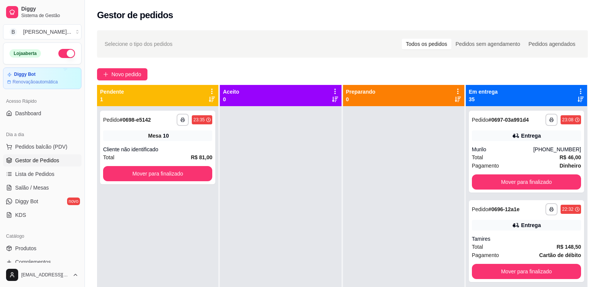
click at [60, 54] on button "button" at bounding box center [66, 53] width 17 height 9
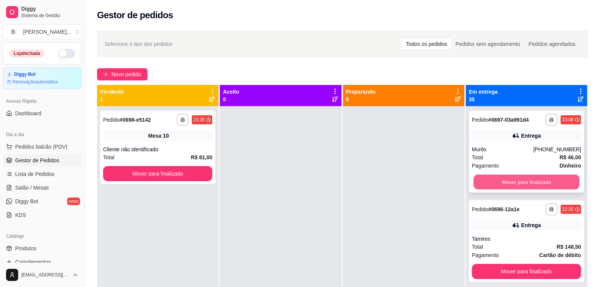
click at [535, 184] on button "Mover para finalizado" at bounding box center [526, 182] width 106 height 15
click at [511, 178] on button "Mover para finalizado" at bounding box center [526, 181] width 109 height 15
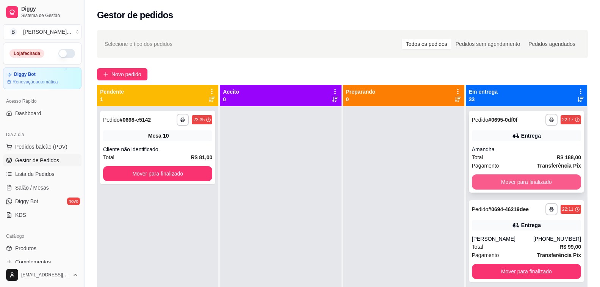
click at [502, 183] on button "Mover para finalizado" at bounding box center [526, 181] width 109 height 15
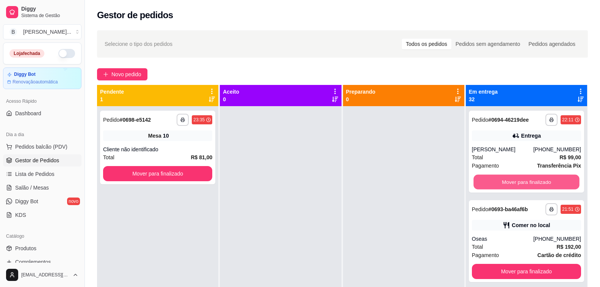
click at [502, 183] on button "Mover para finalizado" at bounding box center [526, 182] width 106 height 15
click at [502, 183] on button "Mover para finalizado" at bounding box center [526, 181] width 109 height 15
click at [502, 183] on button "Mover para finalizado" at bounding box center [526, 182] width 106 height 15
click at [502, 183] on button "Mover para finalizado" at bounding box center [526, 181] width 109 height 15
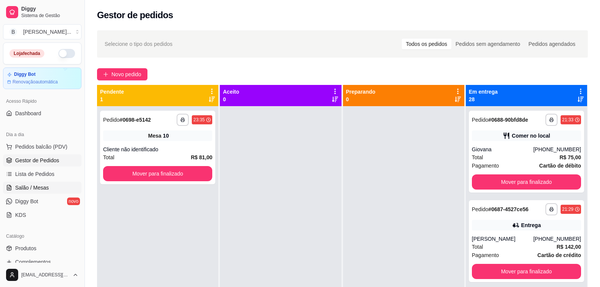
click at [28, 188] on span "Salão / Mesas" at bounding box center [32, 188] width 34 height 8
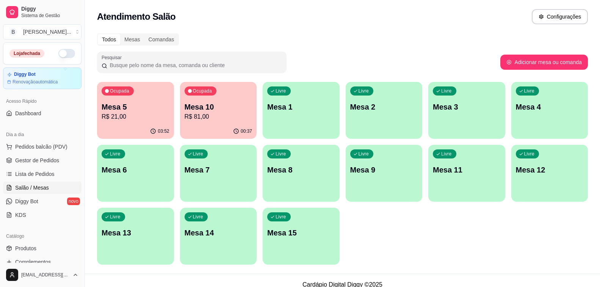
click at [152, 114] on p "R$ 21,00" at bounding box center [136, 116] width 68 height 9
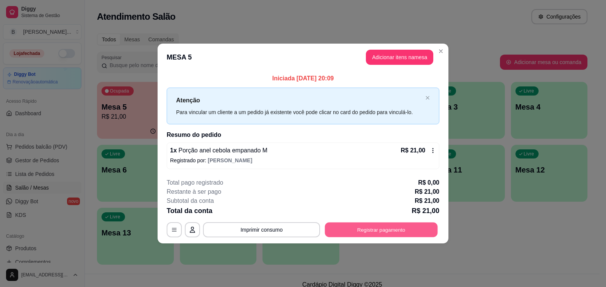
click at [365, 232] on button "Registrar pagamento" at bounding box center [381, 229] width 113 height 15
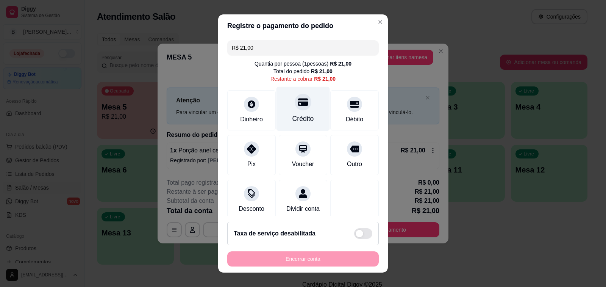
click at [293, 118] on div "Crédito" at bounding box center [304, 119] width 22 height 10
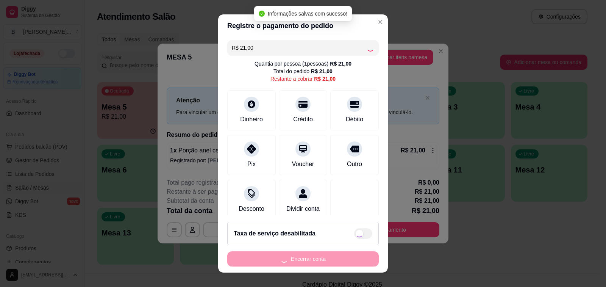
click at [313, 261] on div "Encerrar conta" at bounding box center [303, 258] width 152 height 15
type input "R$ 0,00"
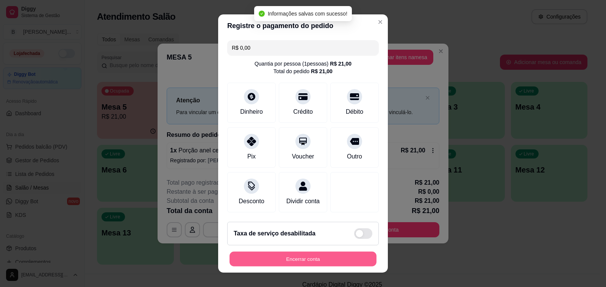
click at [324, 260] on button "Encerrar conta" at bounding box center [303, 259] width 147 height 15
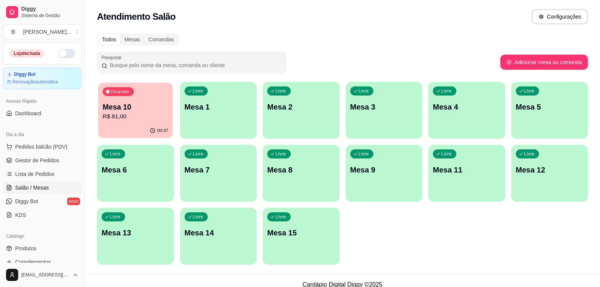
click at [131, 114] on p "R$ 81,00" at bounding box center [136, 116] width 66 height 9
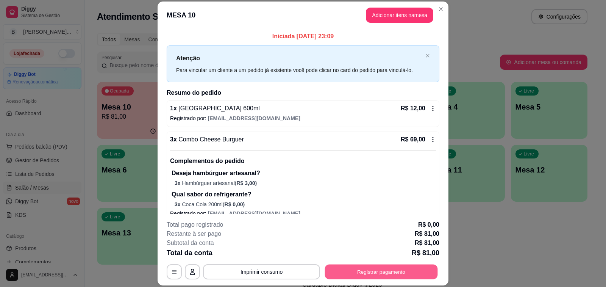
click at [340, 273] on button "Registrar pagamento" at bounding box center [381, 272] width 113 height 15
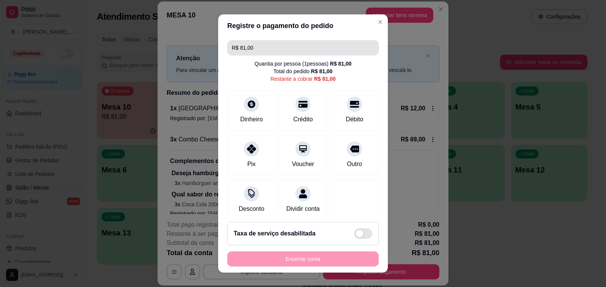
click at [322, 50] on input "R$ 81,00" at bounding box center [303, 47] width 142 height 15
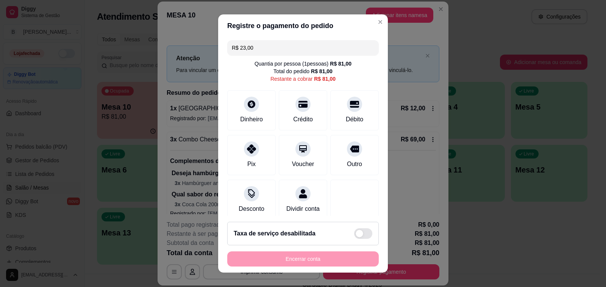
click at [353, 106] on div "Débito" at bounding box center [354, 110] width 49 height 40
click at [345, 122] on div "Débito" at bounding box center [354, 119] width 19 height 10
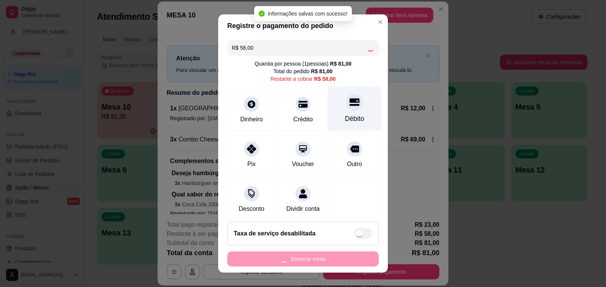
type input "R$ 0,00"
